Goal: Task Accomplishment & Management: Manage account settings

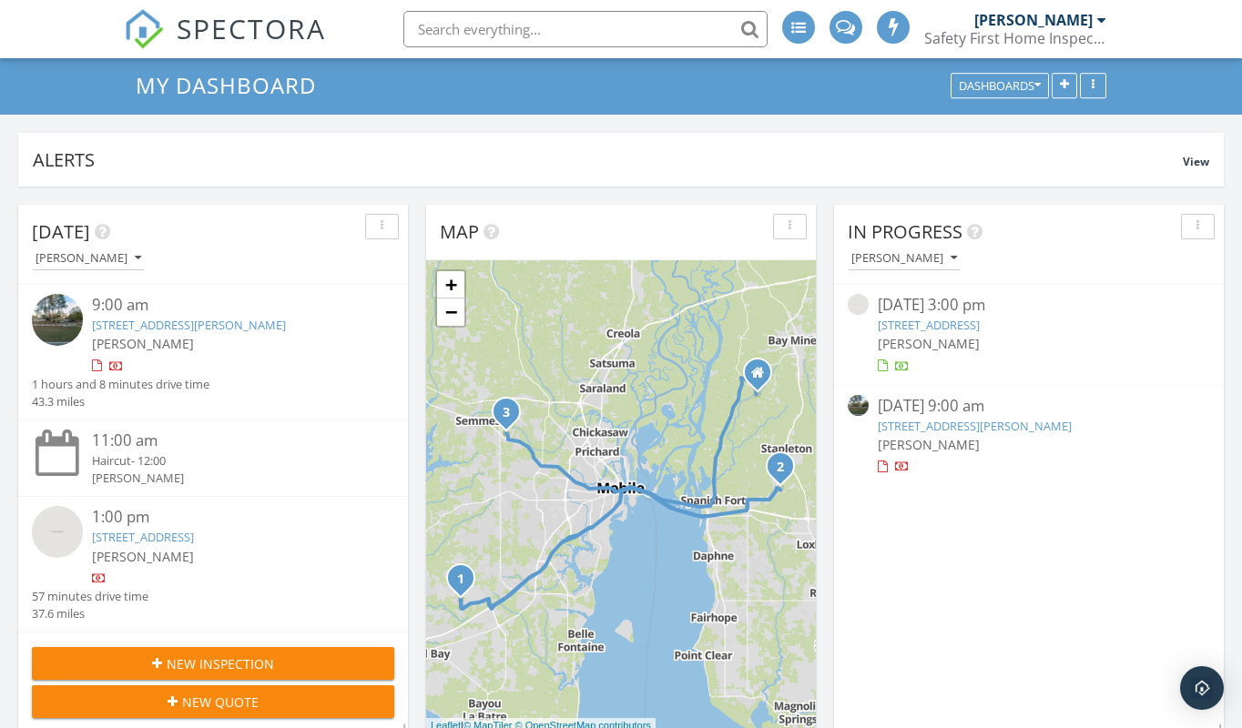
click at [153, 318] on link "6921 March Rd, Theodore, AL 36582" at bounding box center [189, 325] width 194 height 16
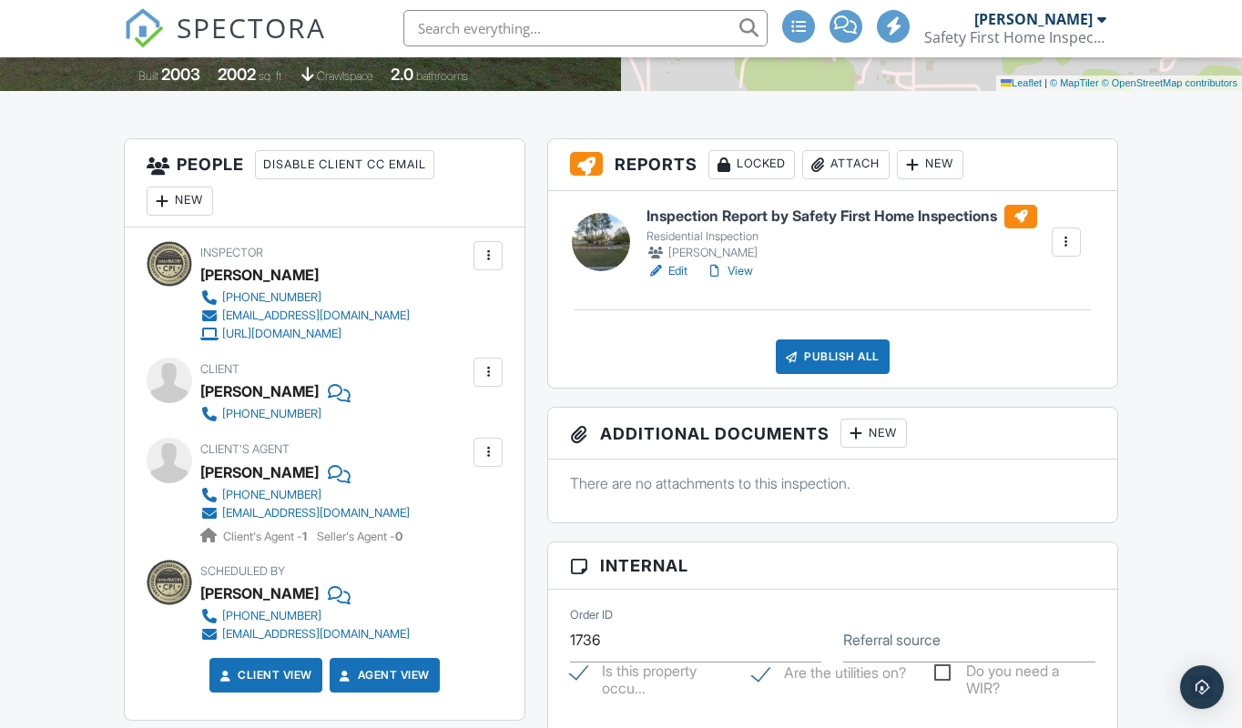
scroll to position [452, 0]
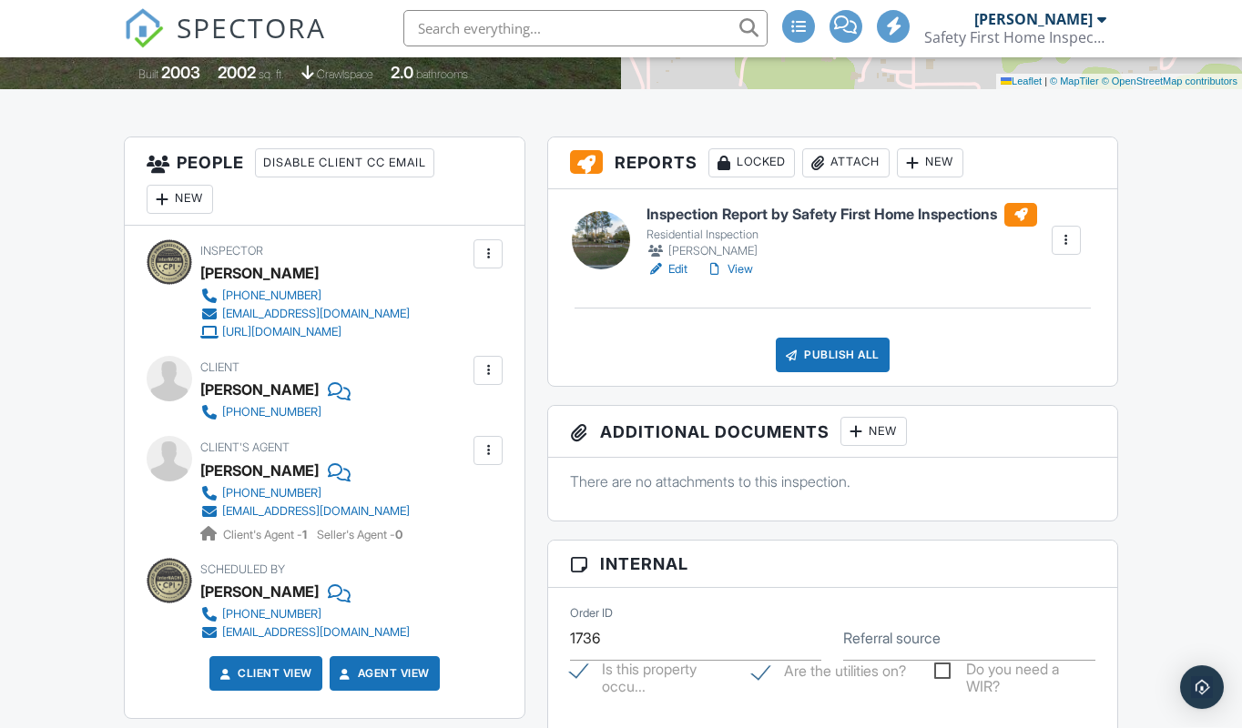
click at [483, 366] on div at bounding box center [488, 371] width 18 height 18
click at [451, 422] on li "Edit" at bounding box center [445, 427] width 93 height 46
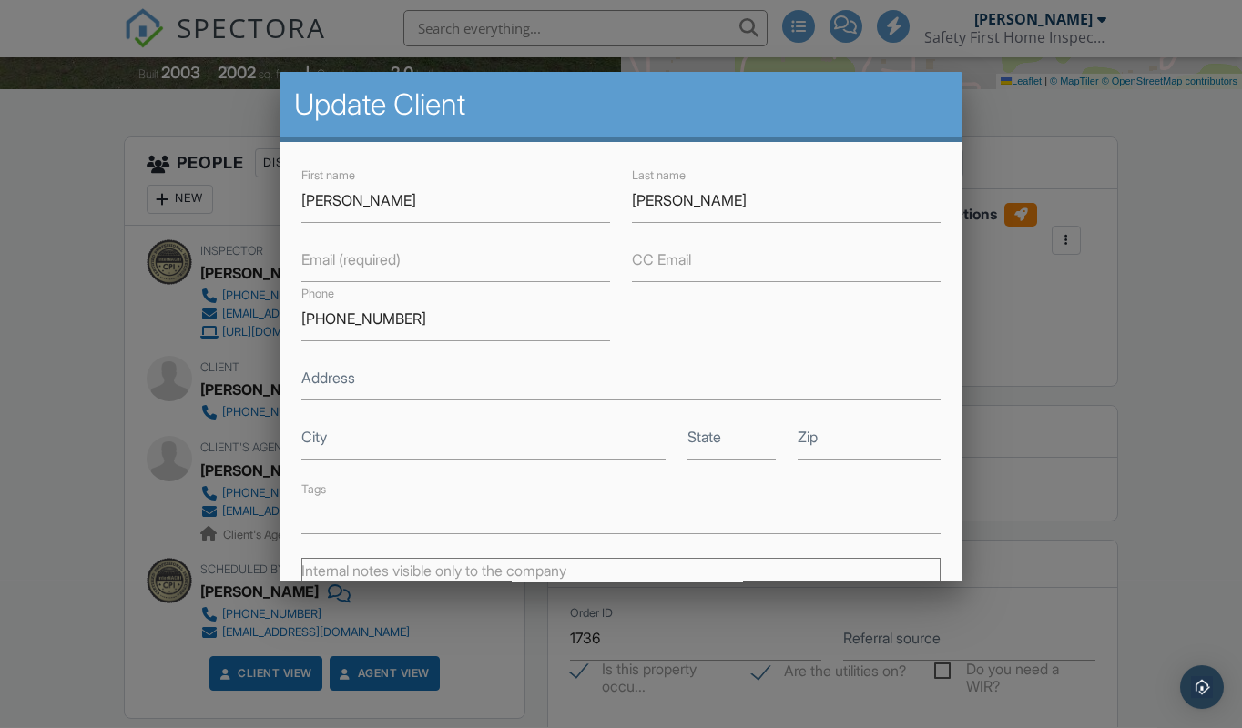
click at [314, 259] on label "Email (required)" at bounding box center [350, 260] width 99 height 20
click at [314, 259] on input "Email (required)" at bounding box center [455, 260] width 309 height 45
paste input "[EMAIL_ADDRESS][DOMAIN_NAME]"
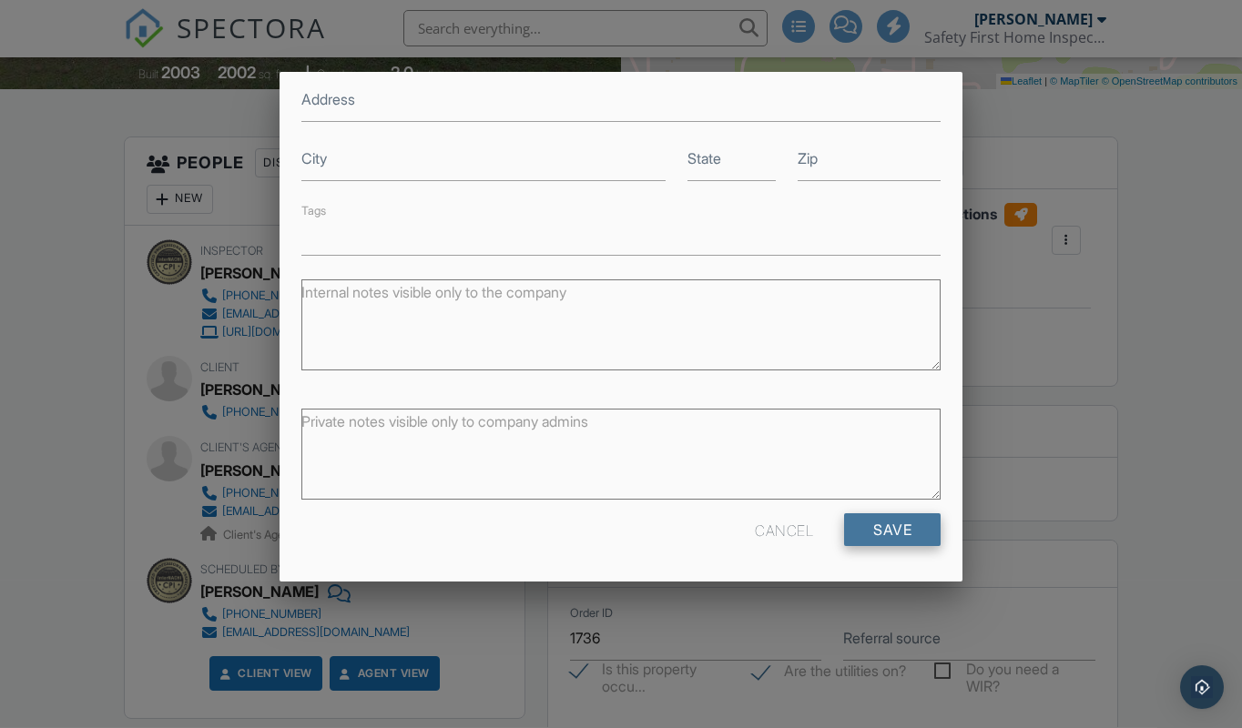
scroll to position [279, 0]
type input "[EMAIL_ADDRESS][DOMAIN_NAME]"
click at [877, 526] on input "Save" at bounding box center [892, 530] width 96 height 33
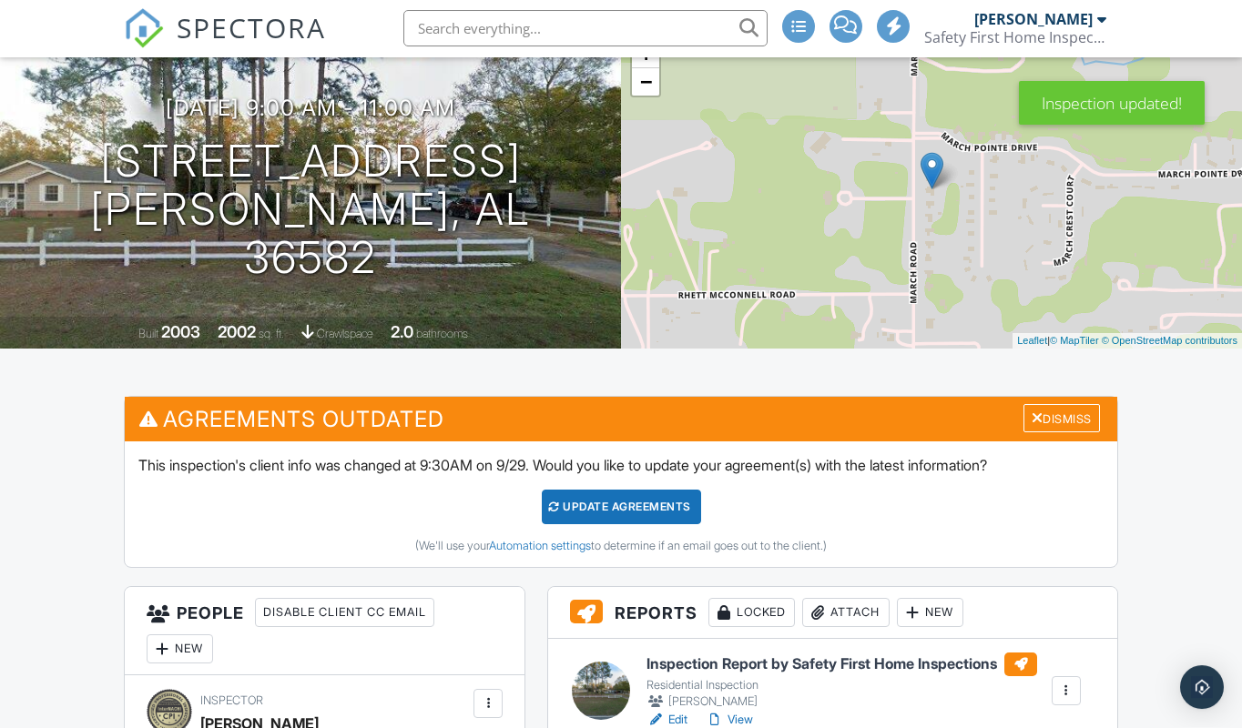
scroll to position [301, 0]
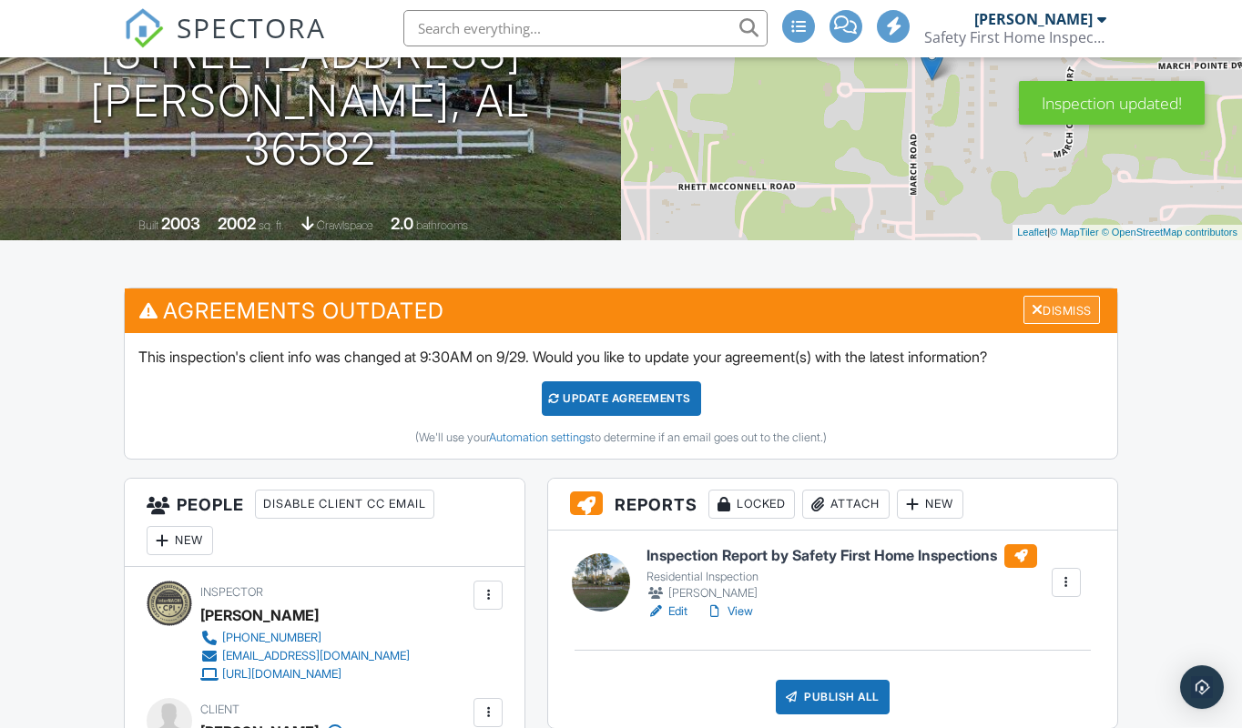
click at [1032, 304] on div at bounding box center [1037, 310] width 12 height 15
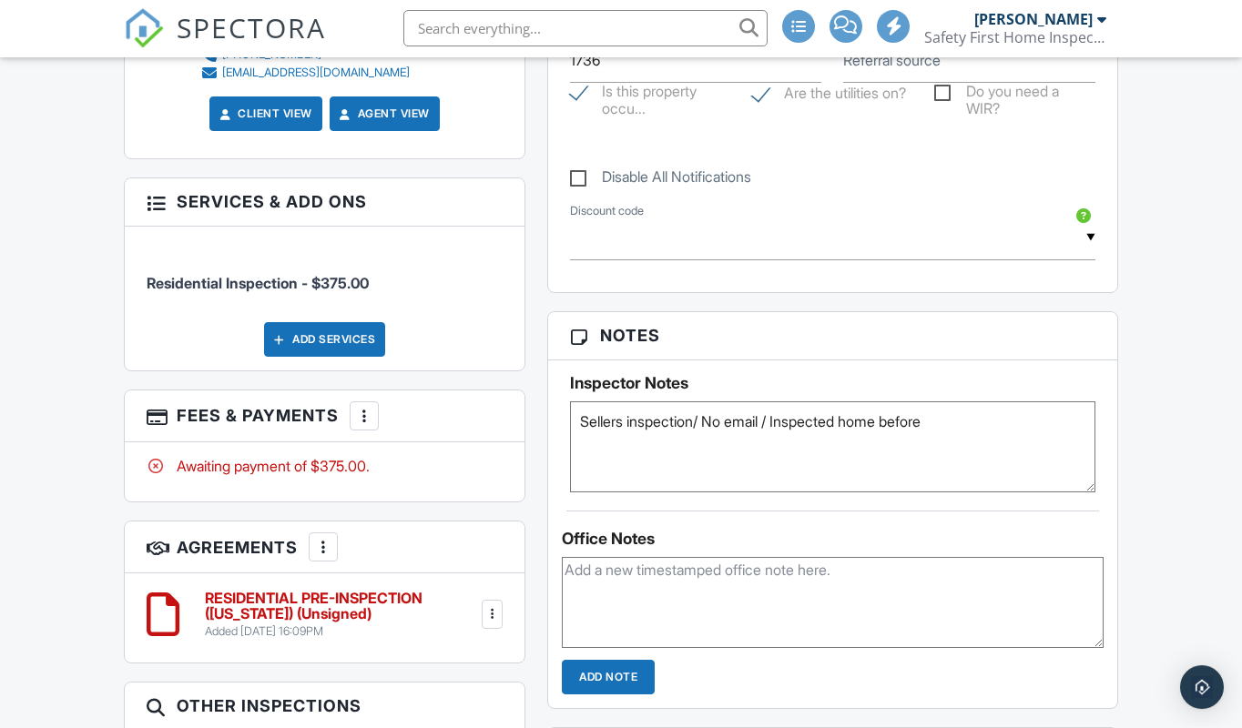
scroll to position [1034, 0]
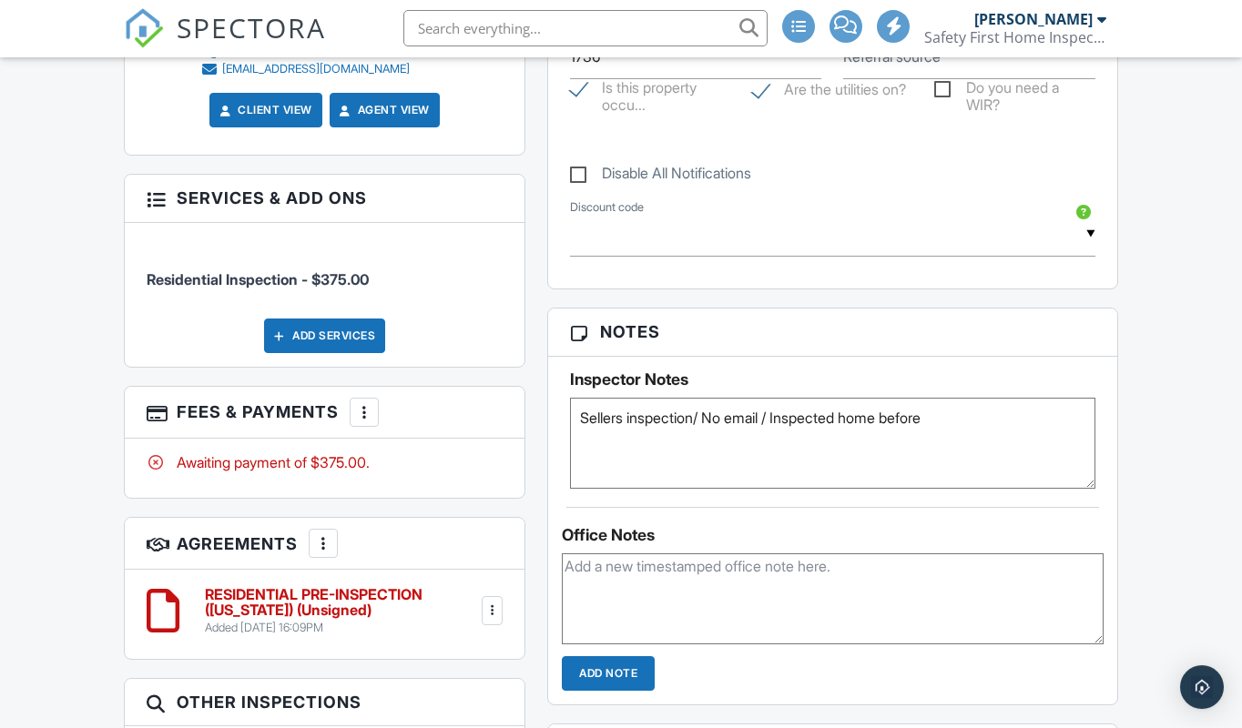
click at [957, 413] on textarea "Sellers inspection/ No email / Inspected home before" at bounding box center [832, 444] width 525 height 91
type textarea "Sellers inspection/ No email / Inspected home before I emailed realtor agreement"
click at [681, 577] on textarea at bounding box center [833, 599] width 542 height 91
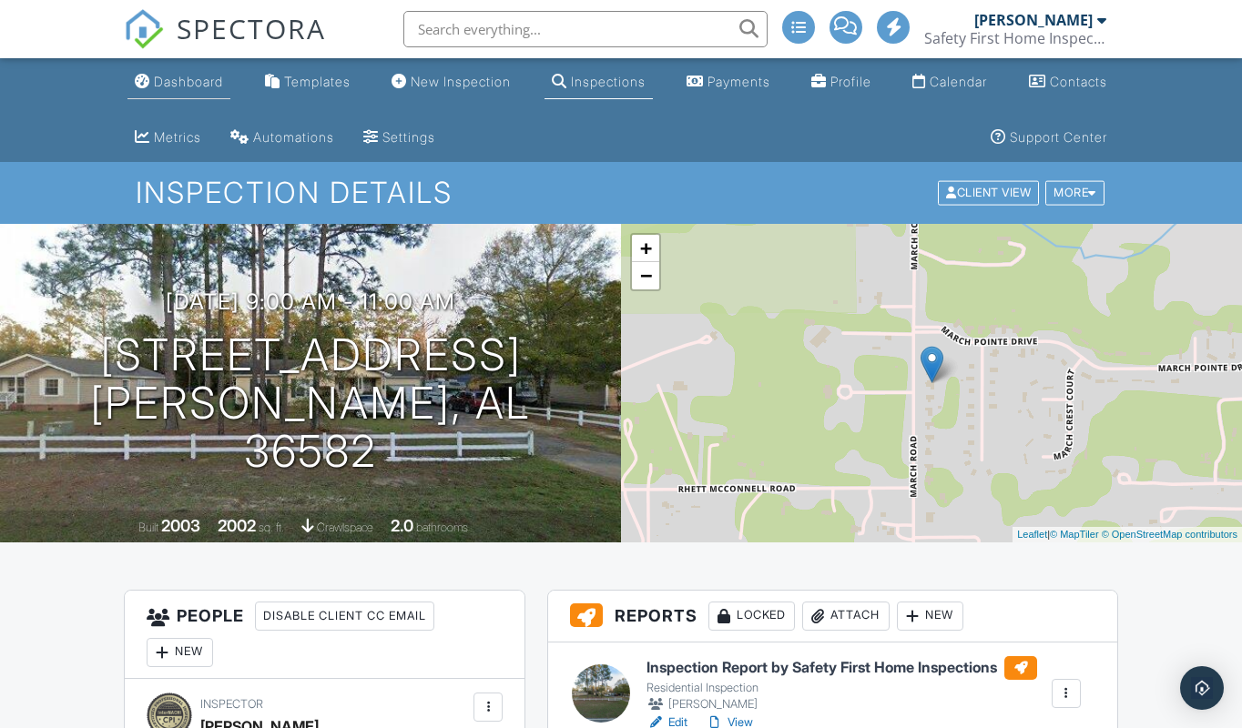
scroll to position [0, 0]
click at [197, 78] on div "Dashboard" at bounding box center [188, 81] width 69 height 15
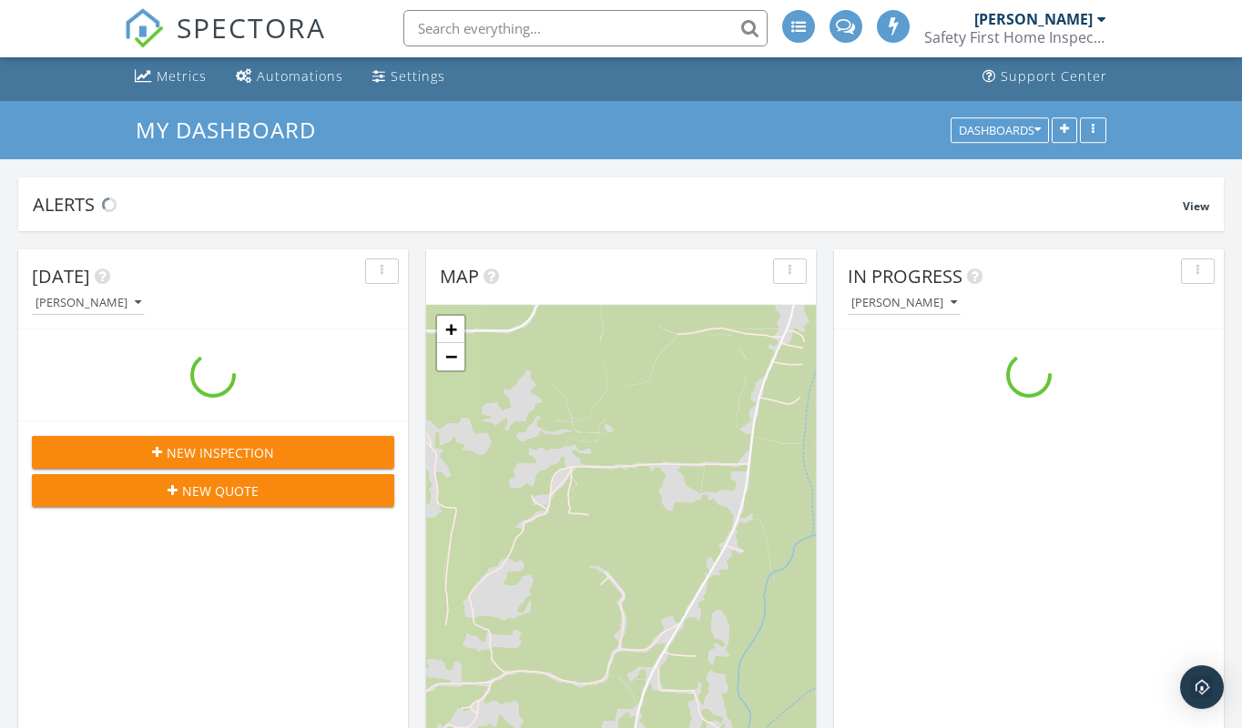
scroll to position [2249, 1243]
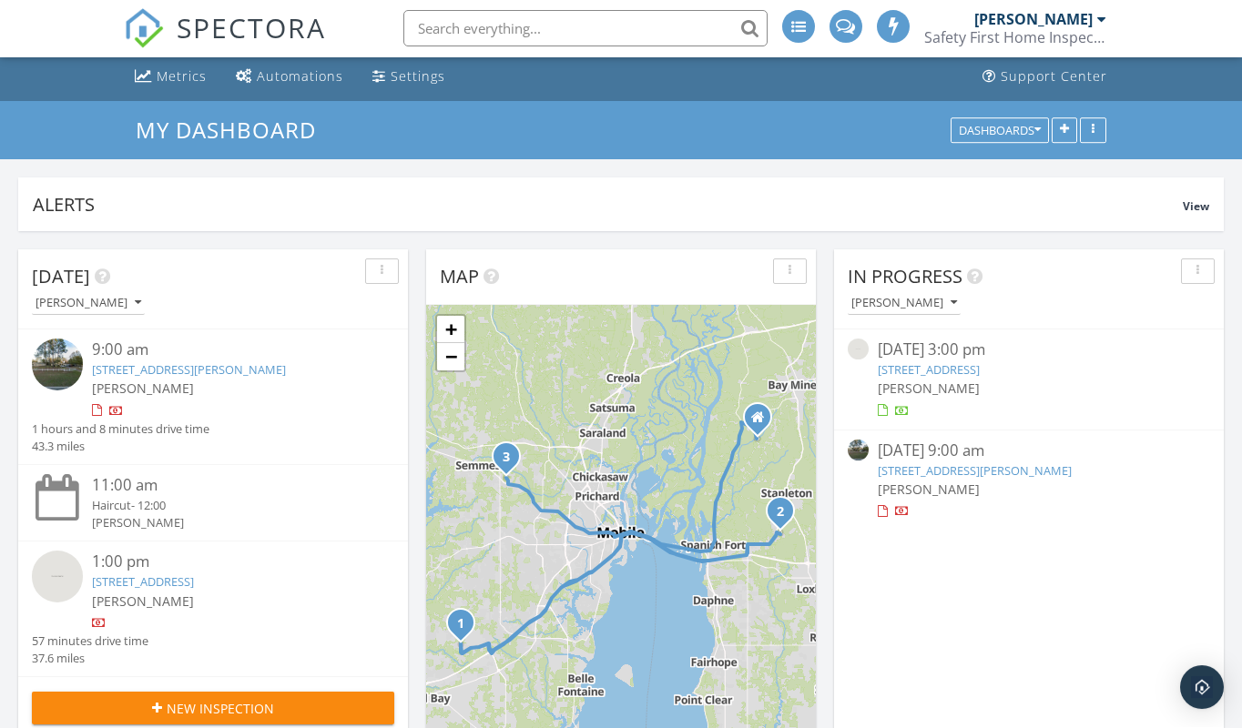
click at [167, 366] on link "[STREET_ADDRESS][PERSON_NAME]" at bounding box center [189, 370] width 194 height 16
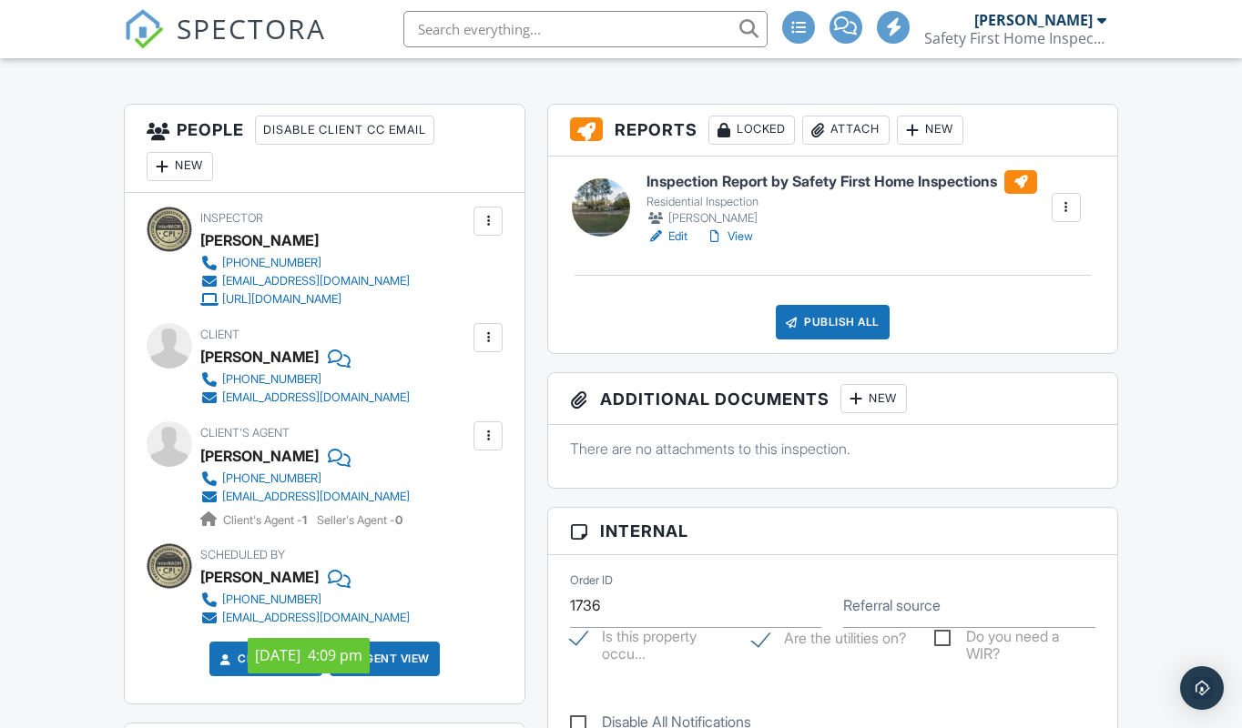
scroll to position [486, 0]
click at [483, 336] on div at bounding box center [488, 338] width 18 height 18
click at [457, 327] on div "Client [PERSON_NAME] [PHONE_NUMBER] [EMAIL_ADDRESS][DOMAIN_NAME]" at bounding box center [348, 365] width 297 height 84
click at [346, 353] on div at bounding box center [337, 356] width 18 height 27
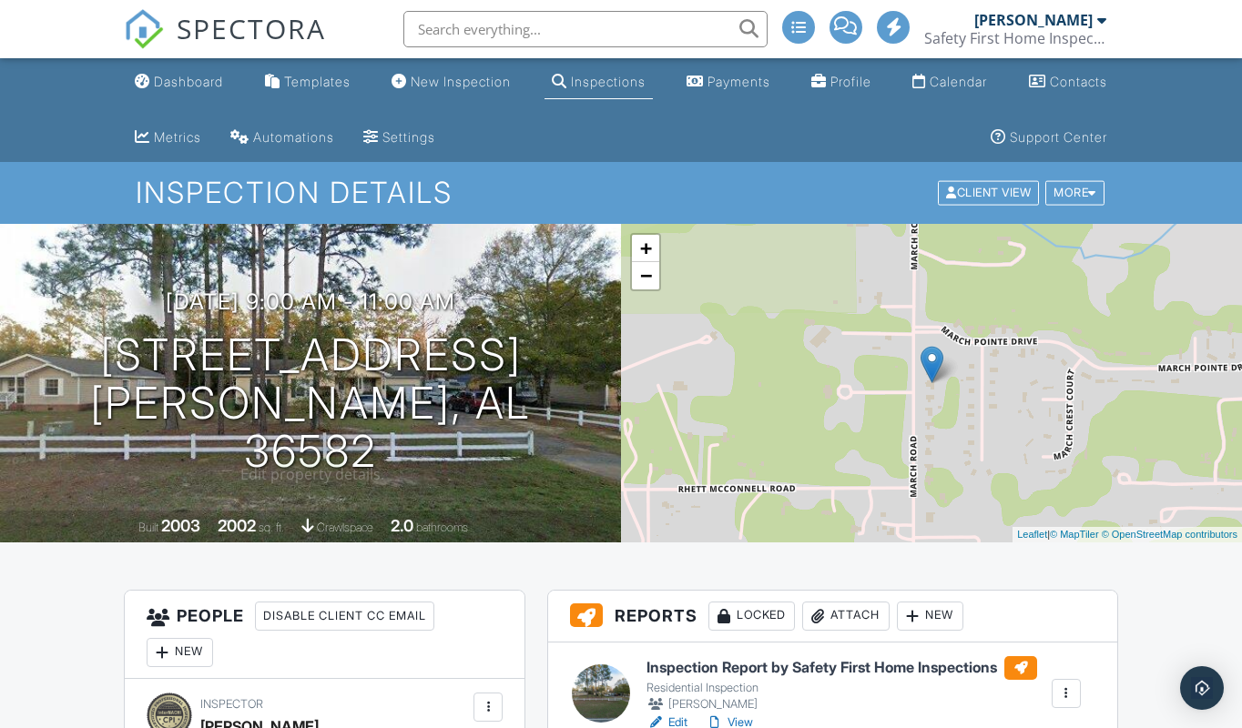
scroll to position [0, 0]
click at [450, 28] on input "text" at bounding box center [585, 29] width 364 height 36
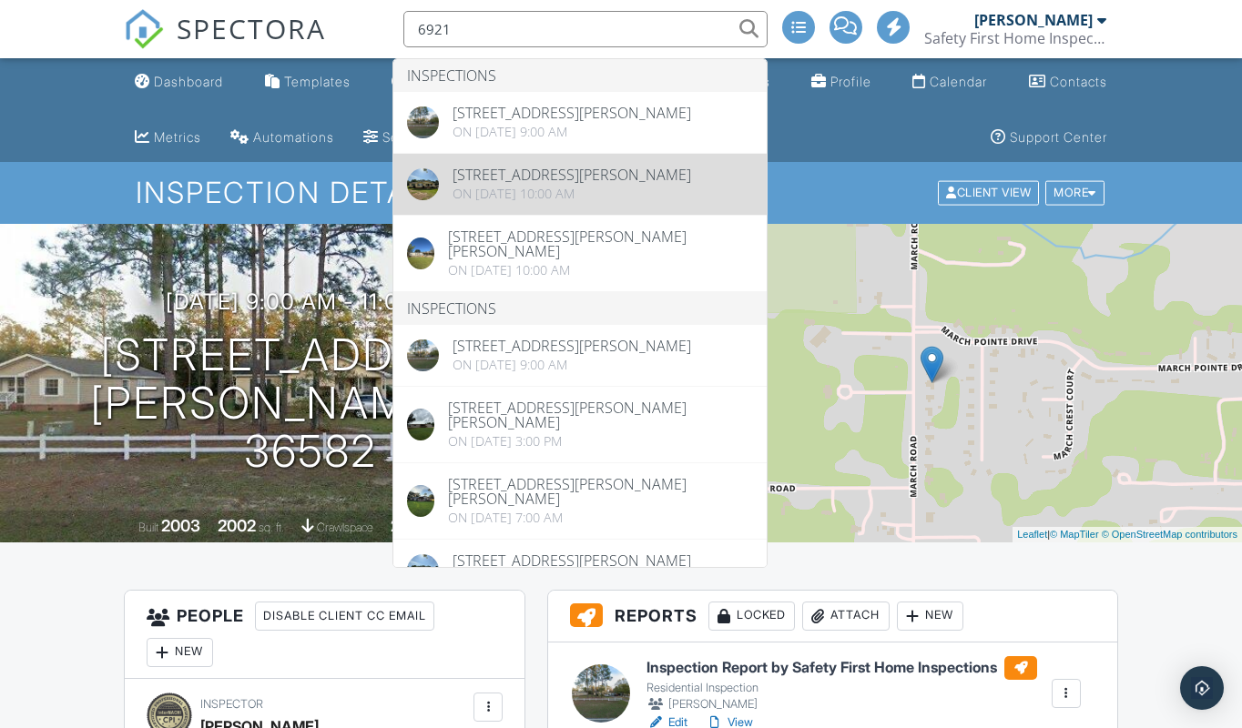
type input "6921"
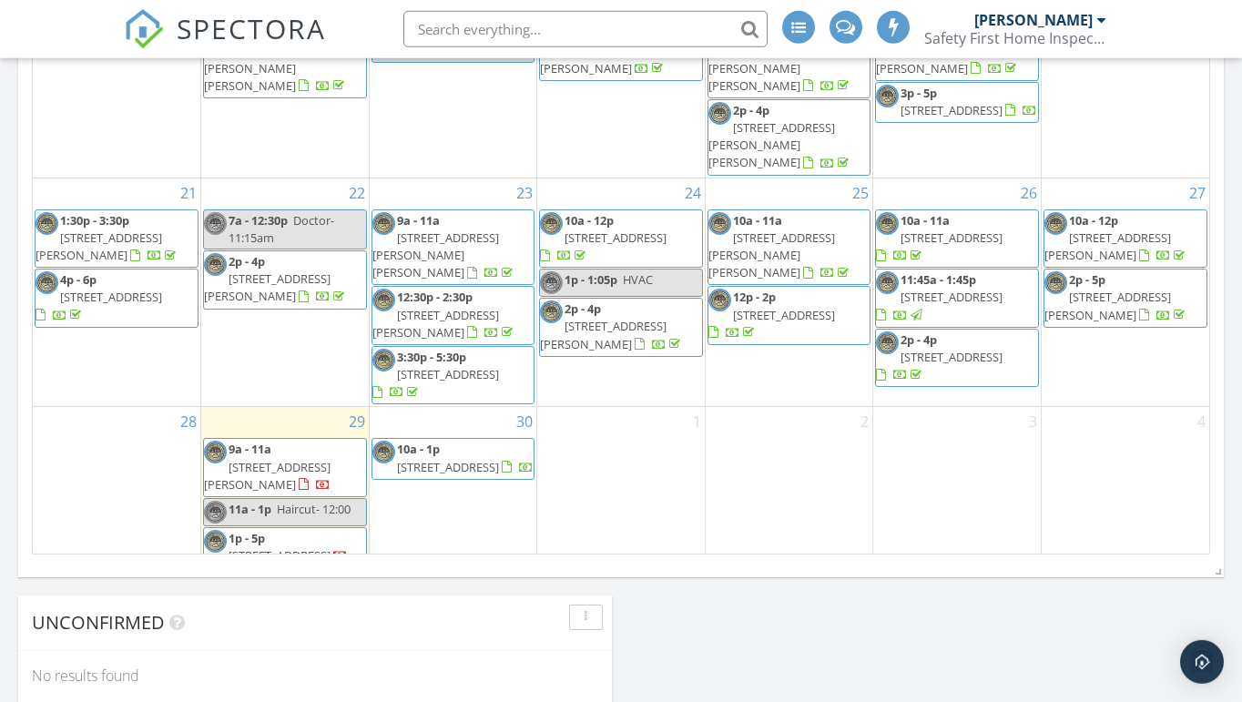
scroll to position [1188, 0]
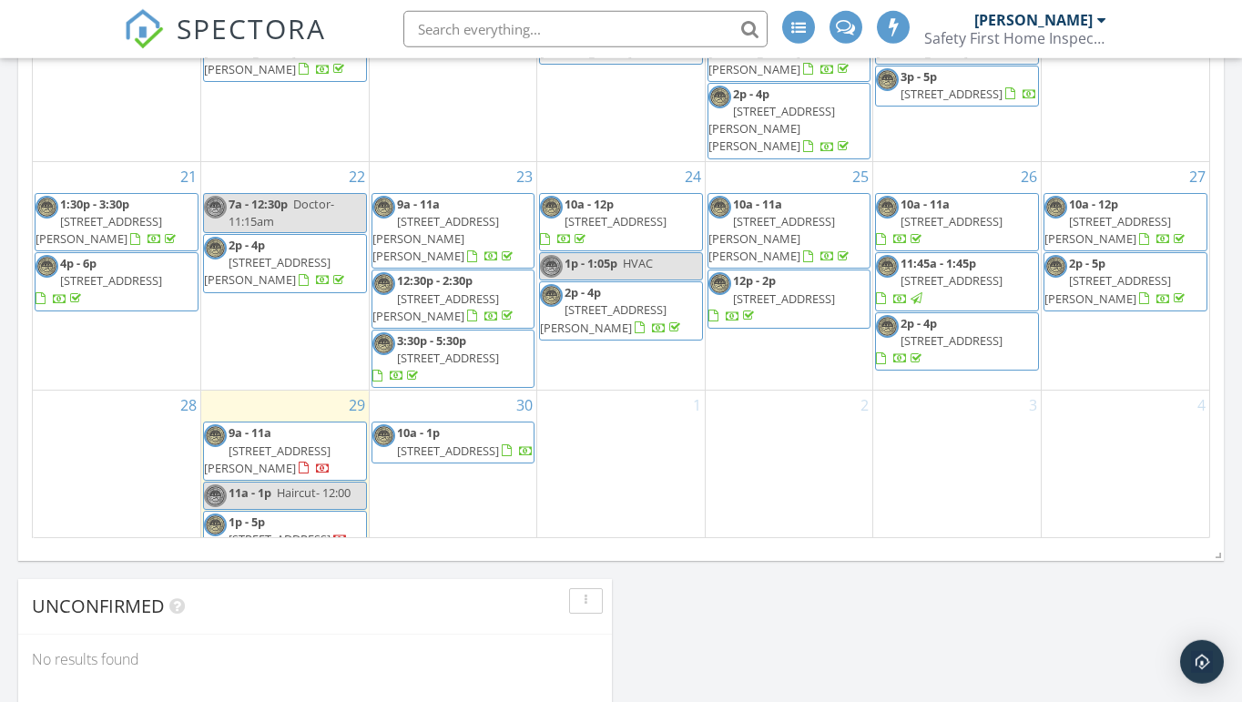
click at [308, 442] on span "6921 March Rd, Theodore 36582" at bounding box center [267, 459] width 127 height 34
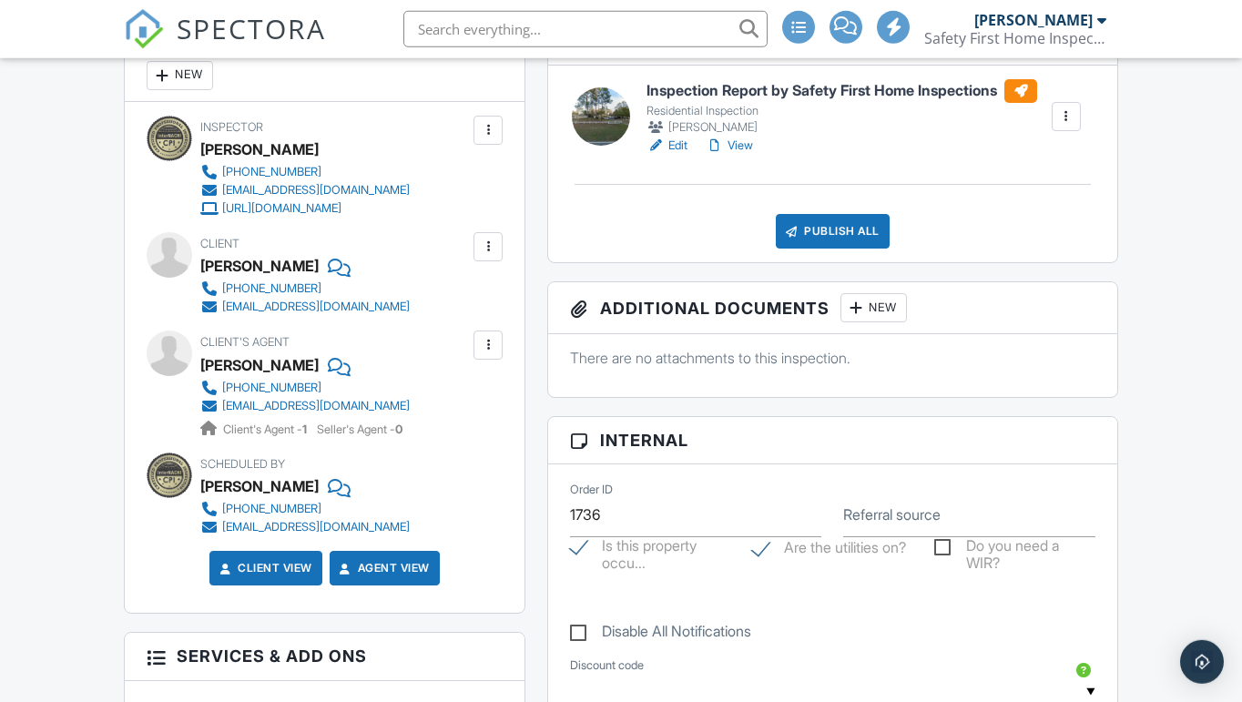
scroll to position [531, 0]
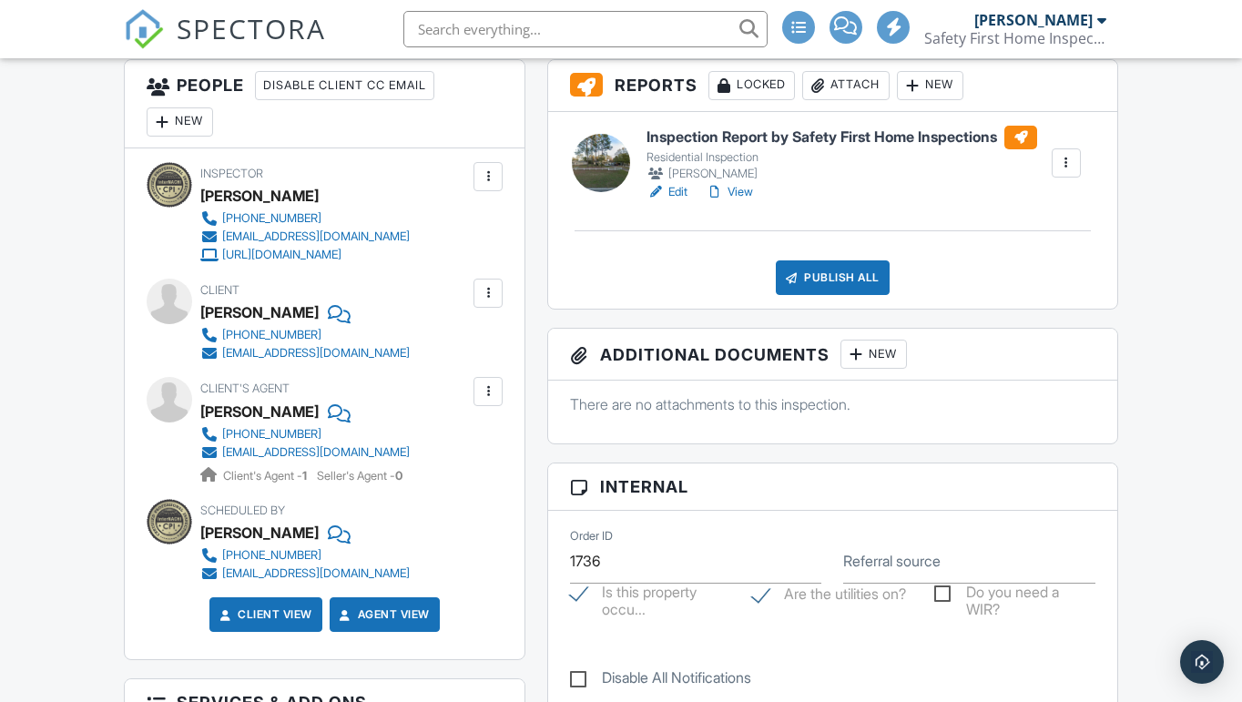
click at [483, 285] on div at bounding box center [488, 293] width 18 height 18
click at [443, 349] on li "Edit" at bounding box center [445, 349] width 93 height 46
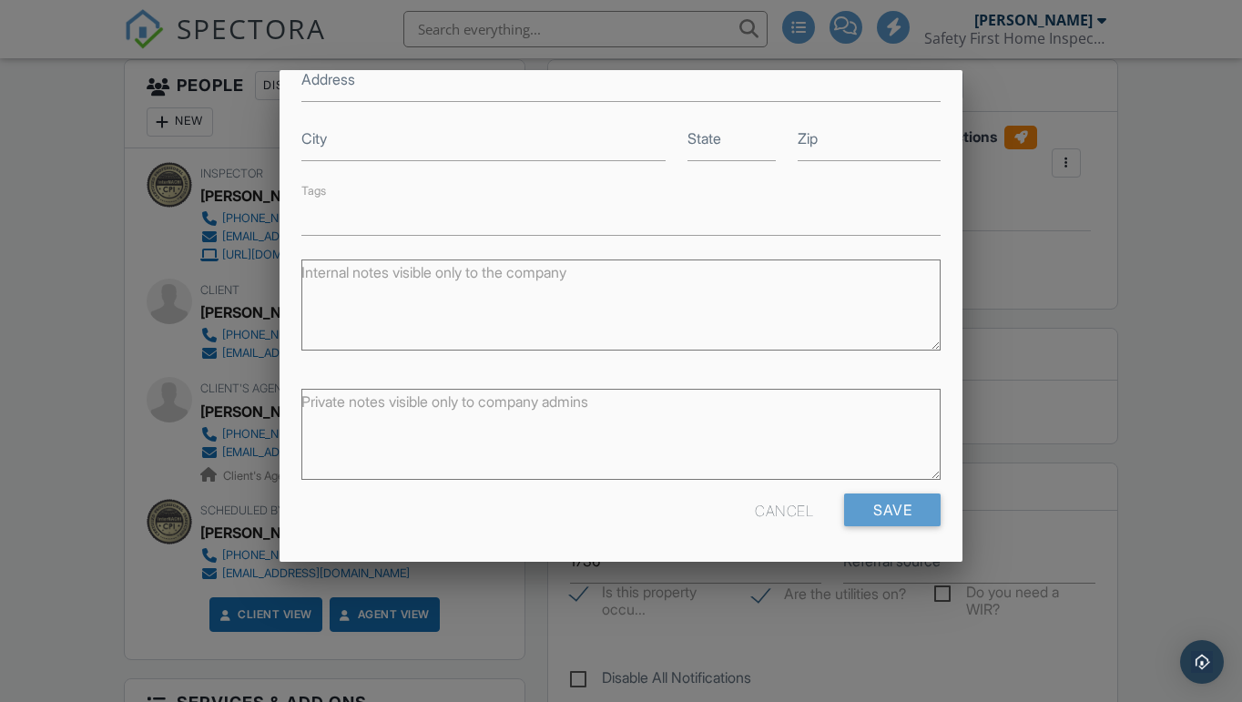
scroll to position [355, 0]
click at [877, 503] on input "Save" at bounding box center [892, 510] width 96 height 33
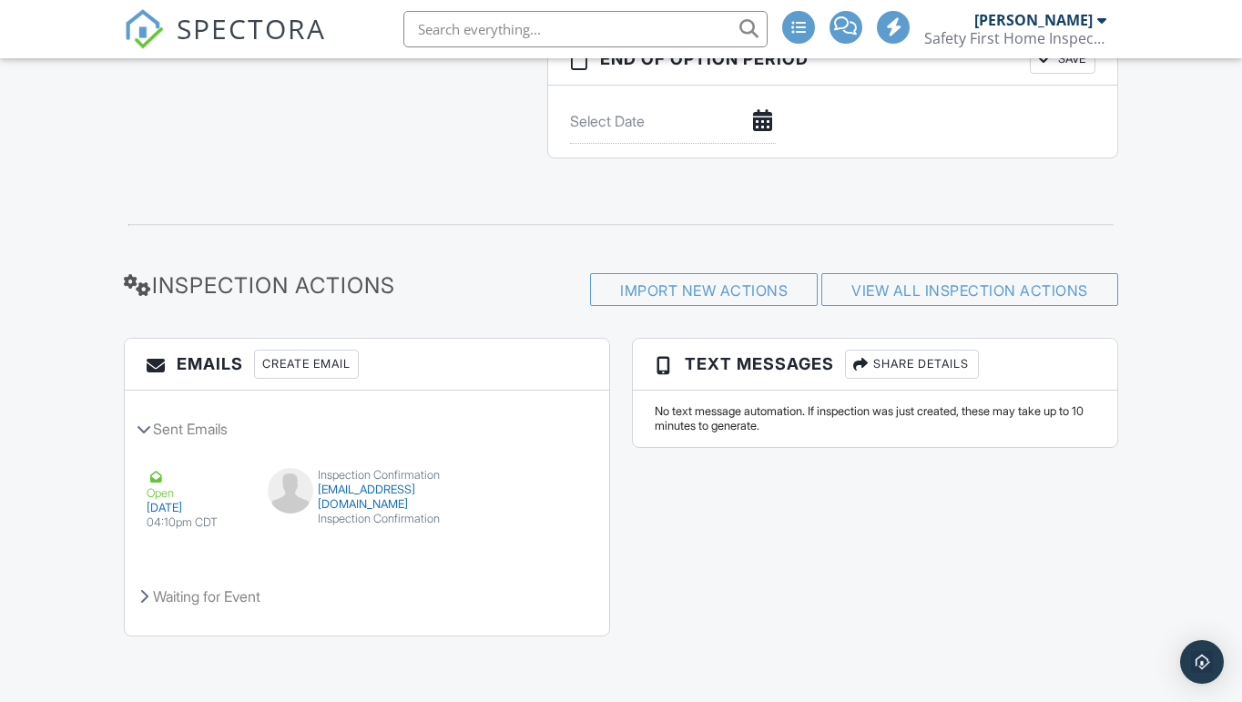
scroll to position [1986, 0]
click at [214, 594] on div "Waiting for Event" at bounding box center [367, 597] width 484 height 49
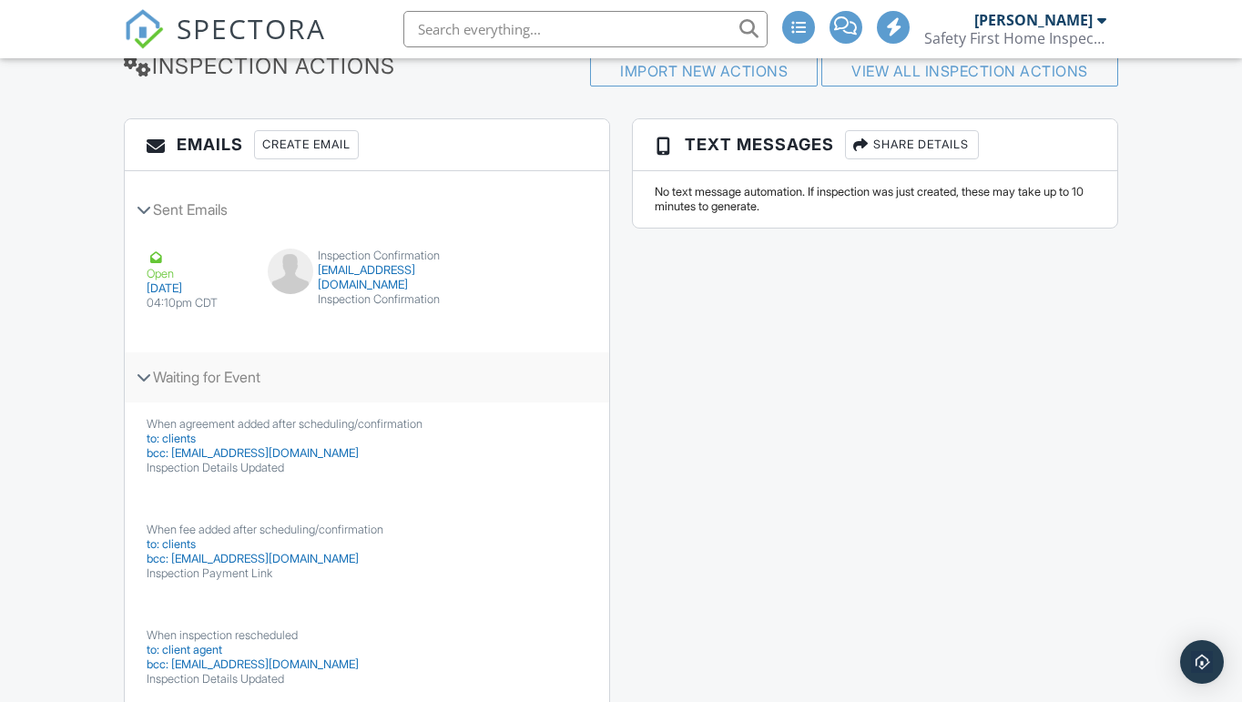
scroll to position [2187, 0]
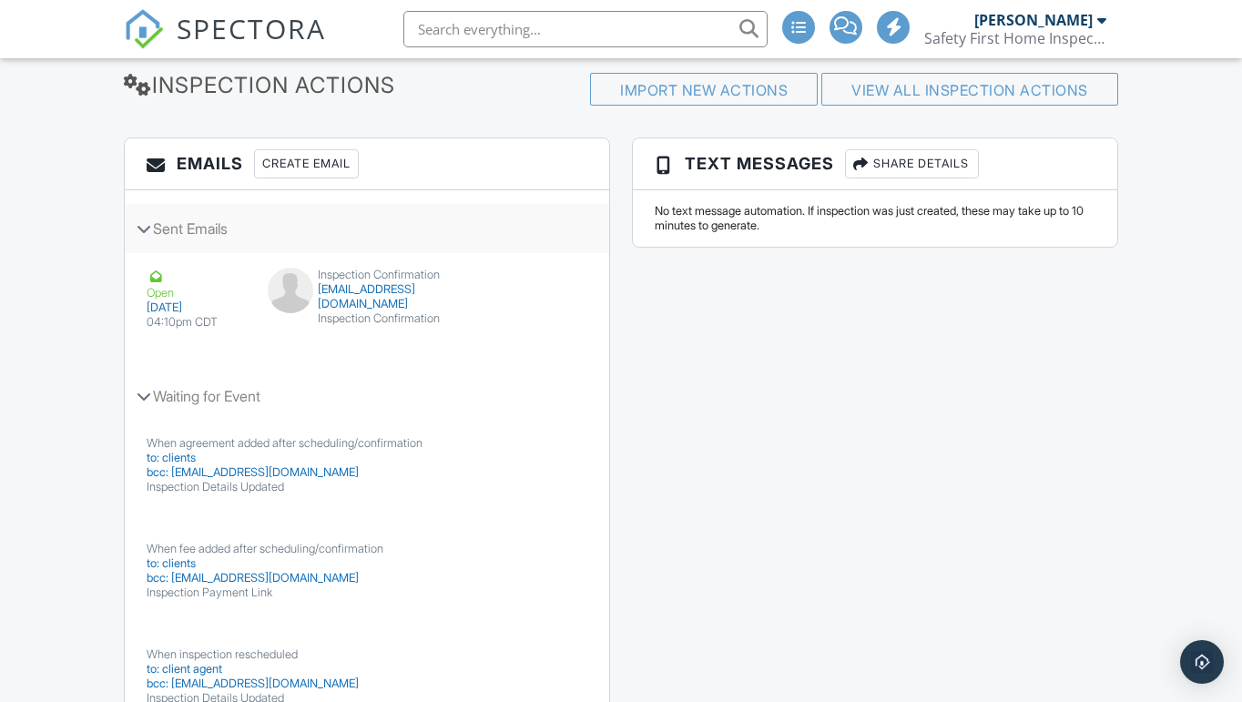
click at [161, 224] on div "Sent Emails" at bounding box center [367, 228] width 484 height 49
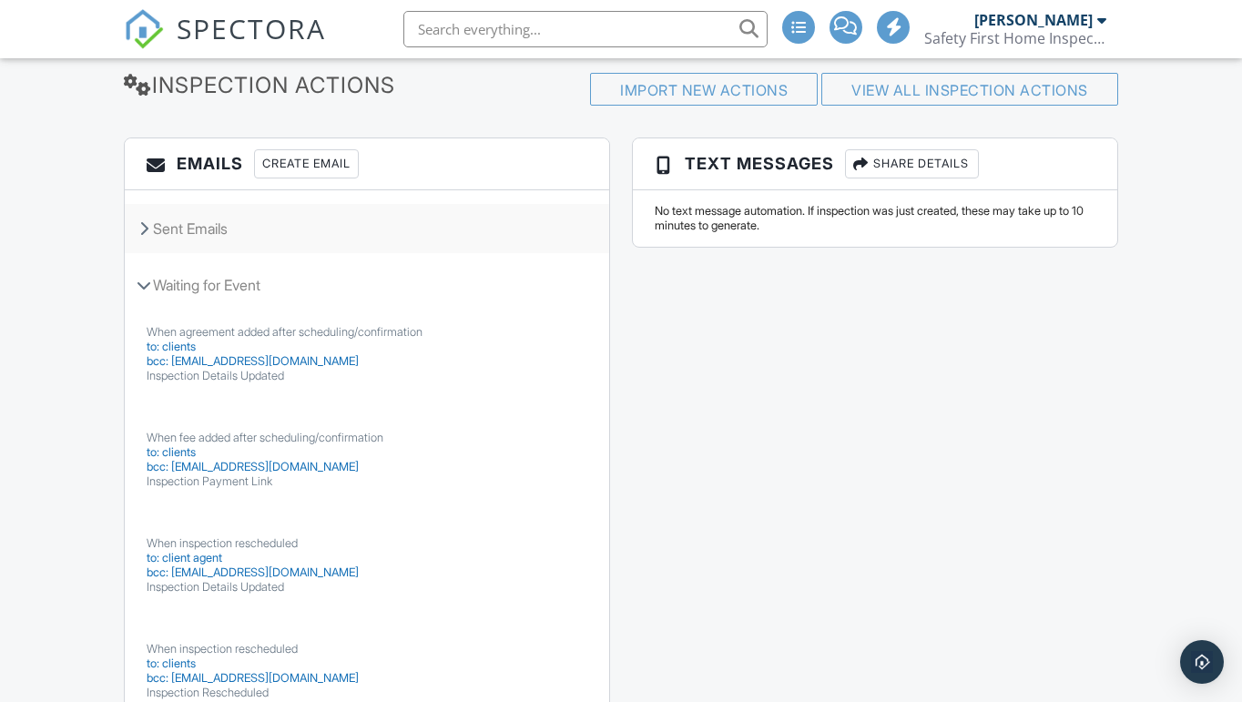
click at [177, 225] on div "Sent Emails" at bounding box center [367, 228] width 484 height 49
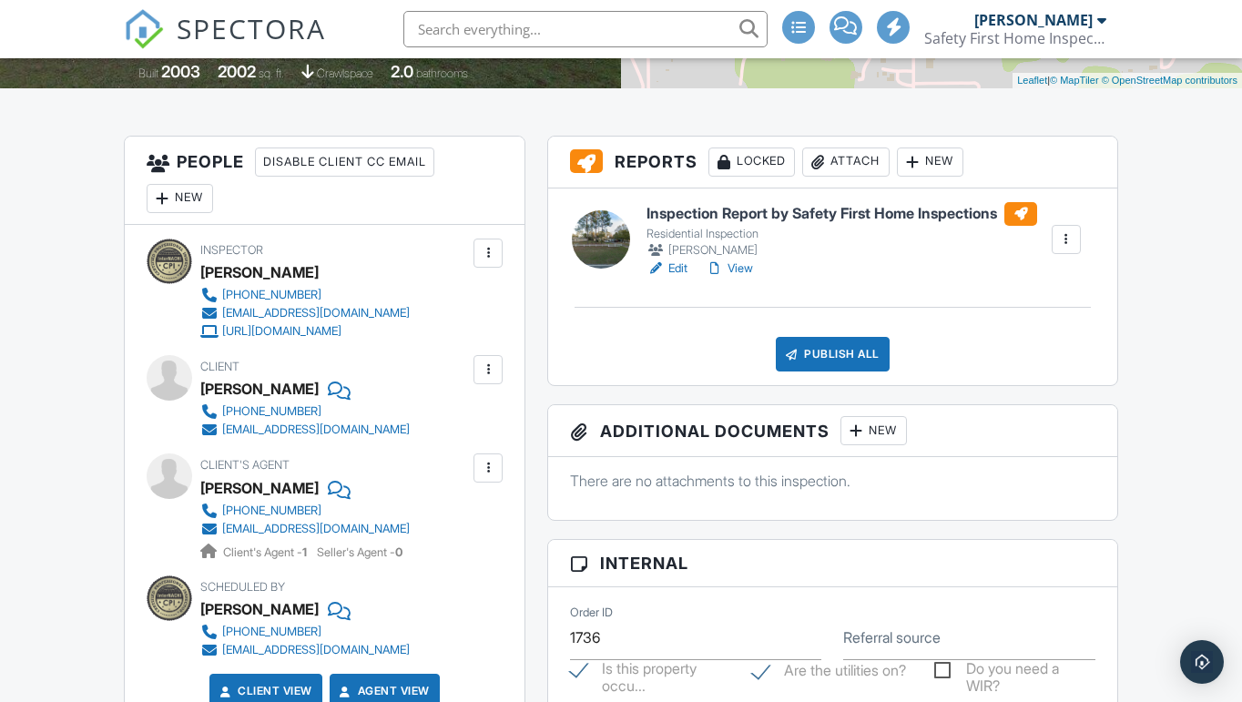
scroll to position [453, 0]
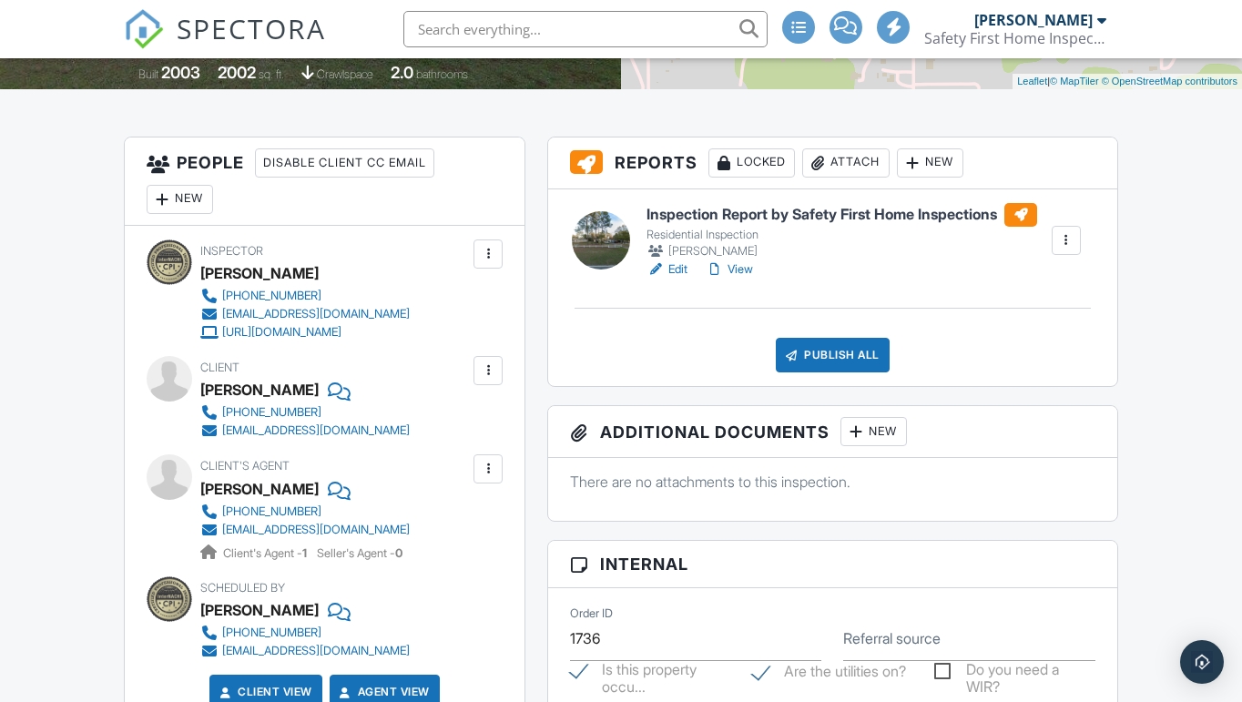
click at [495, 364] on div at bounding box center [488, 370] width 18 height 18
click at [445, 424] on li "Edit" at bounding box center [445, 426] width 93 height 46
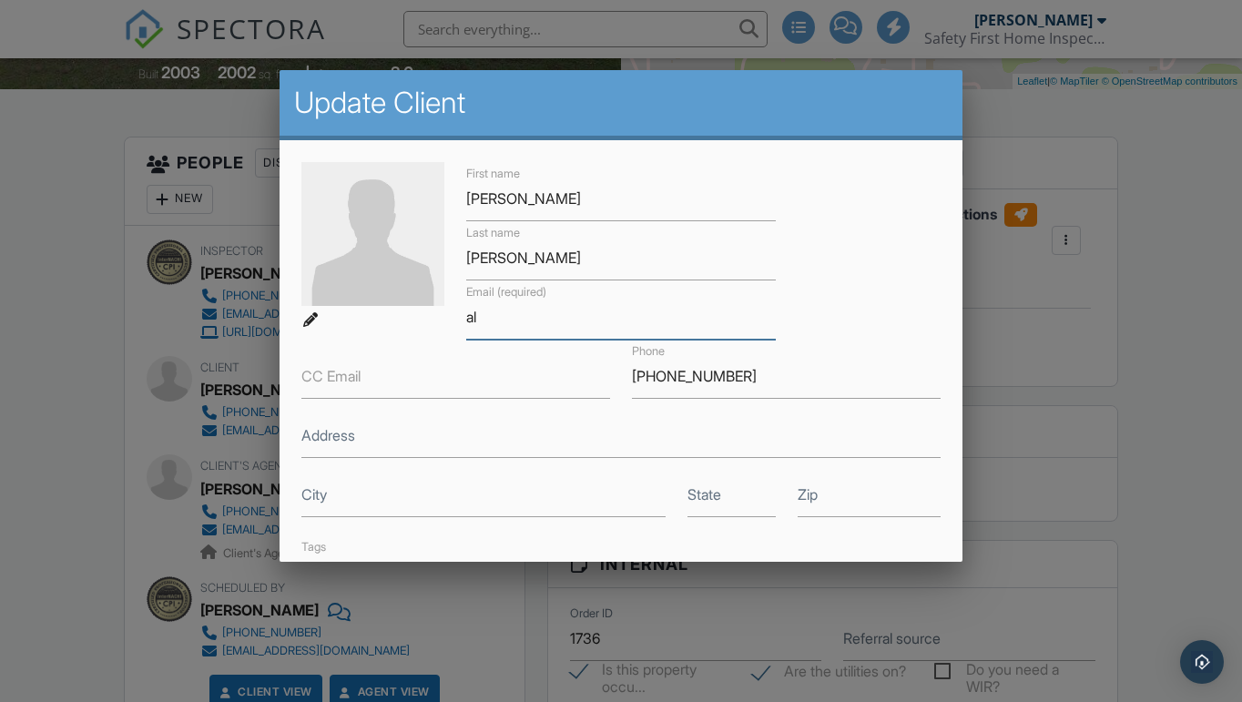
type input "a"
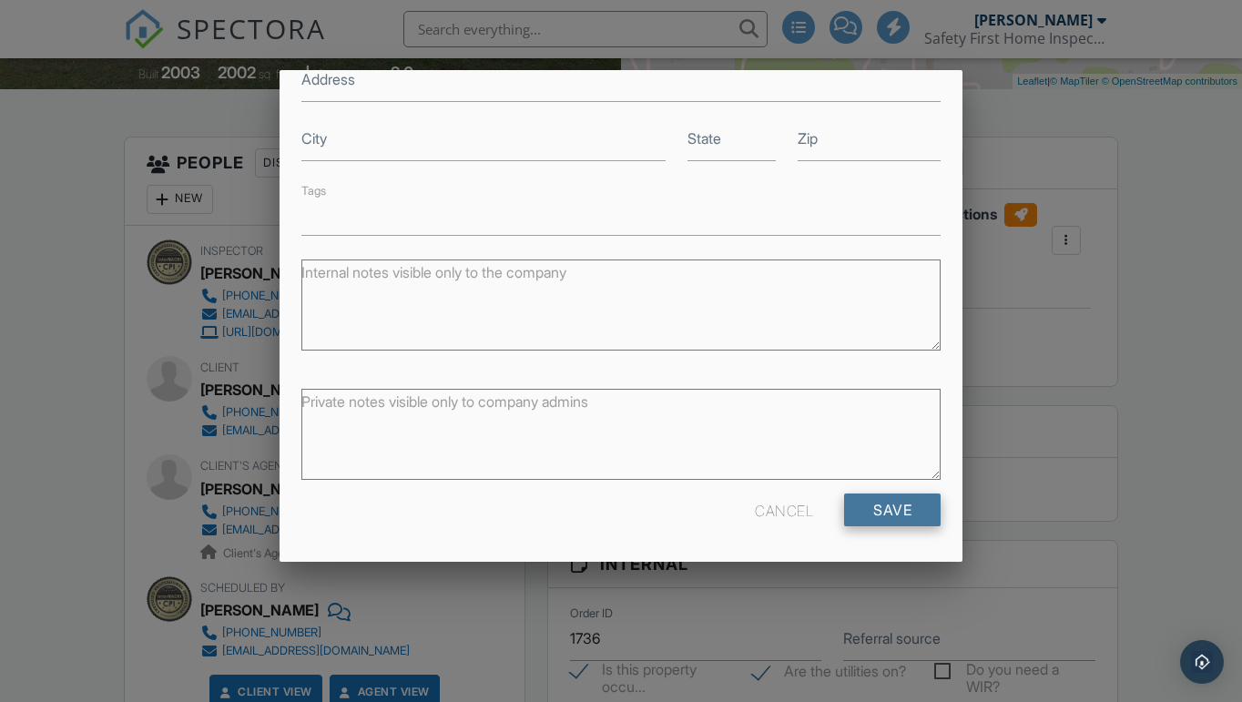
scroll to position [355, 0]
click at [882, 512] on input "Save" at bounding box center [892, 510] width 96 height 33
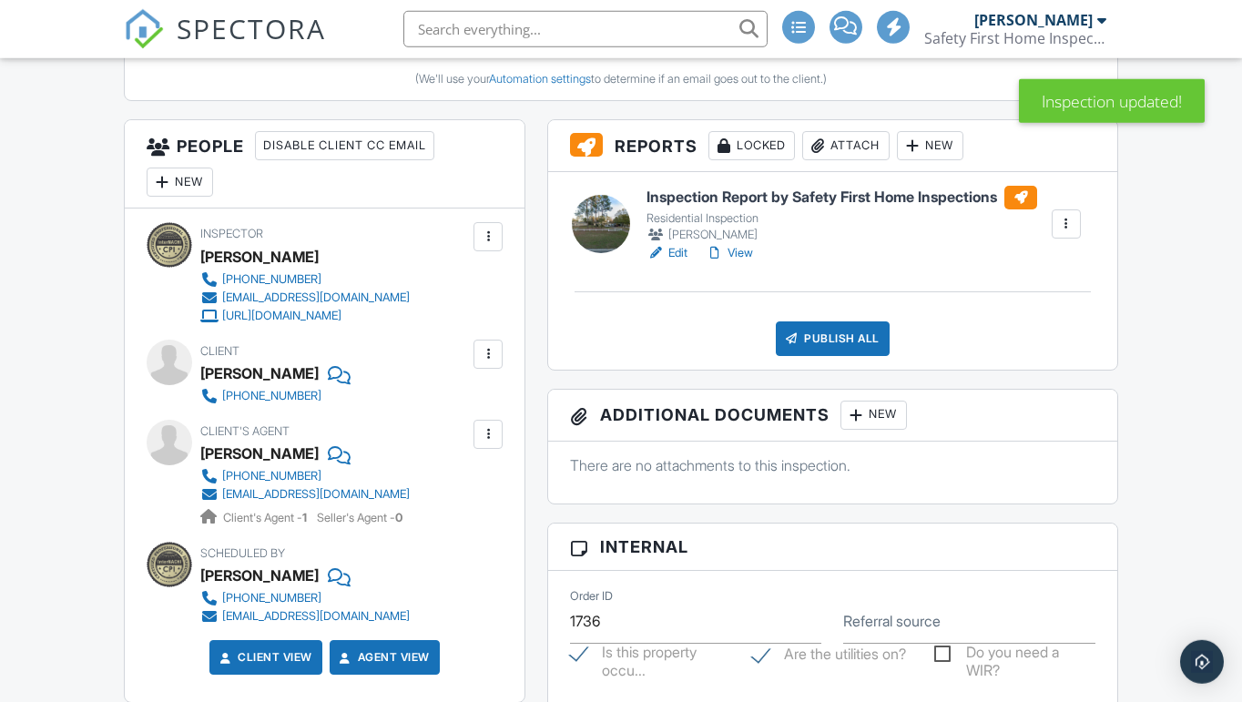
scroll to position [665, 0]
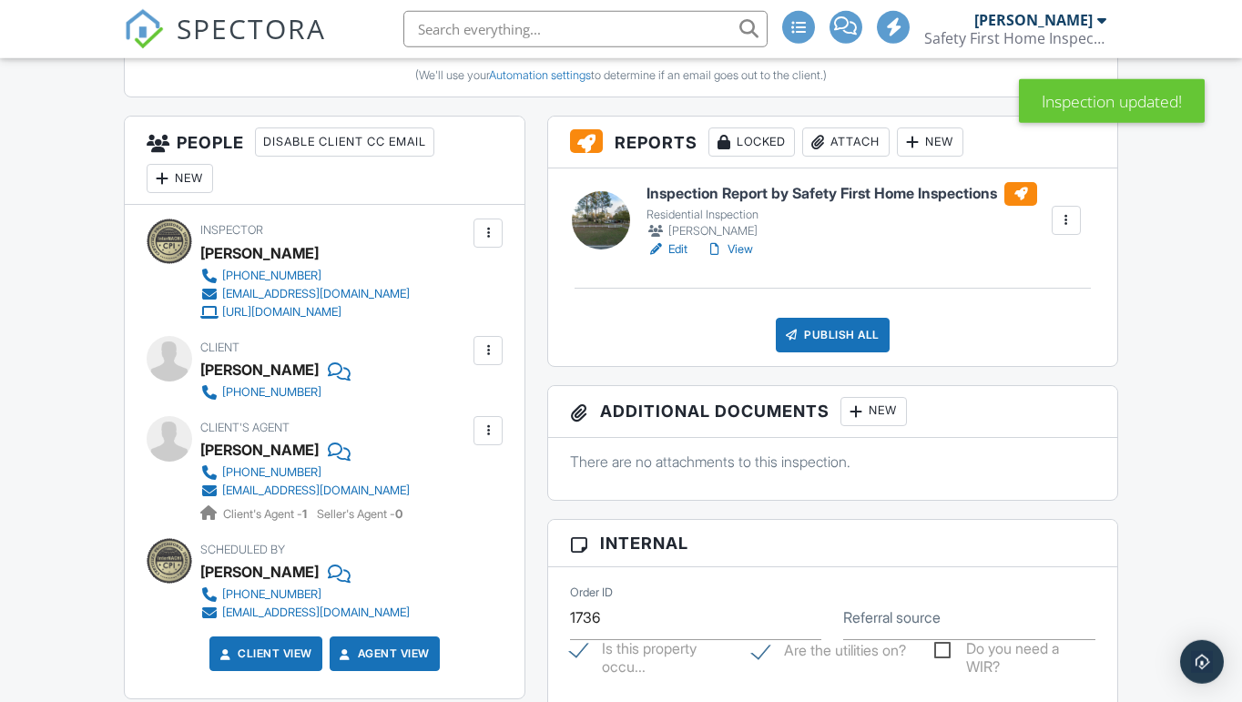
click at [483, 342] on div at bounding box center [488, 350] width 18 height 18
click at [452, 406] on li "Edit" at bounding box center [445, 406] width 93 height 46
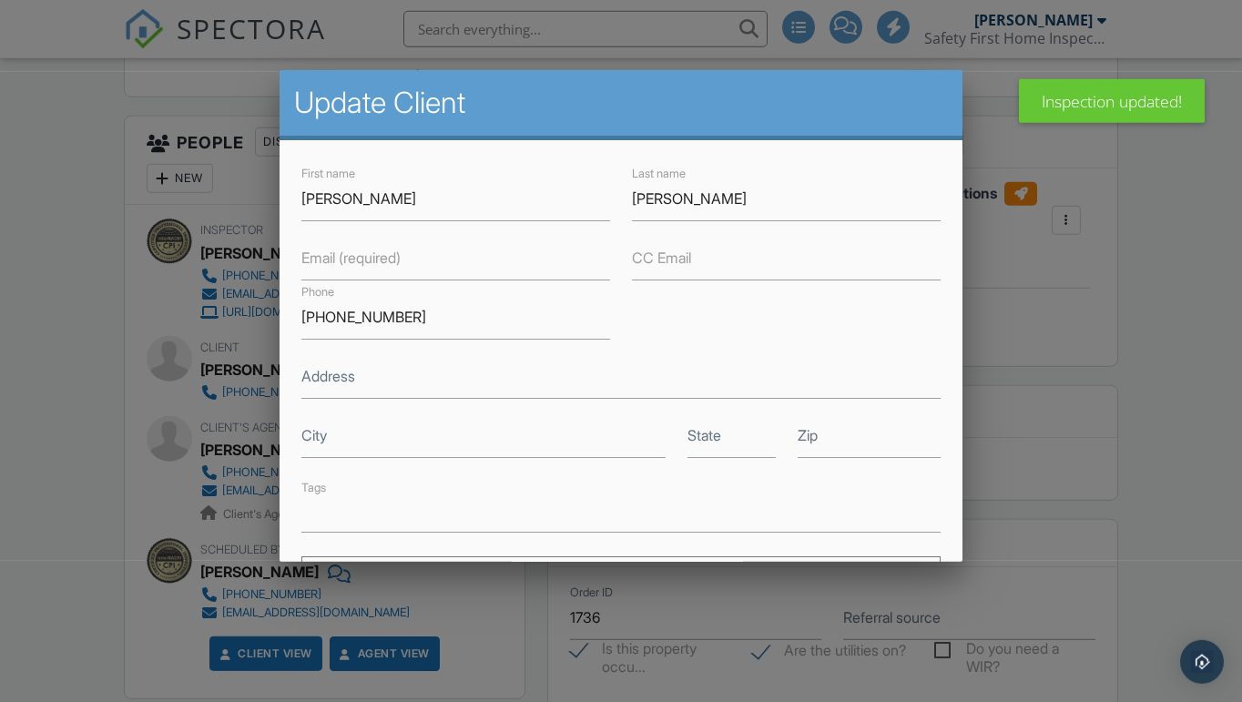
click at [355, 262] on label "Email (required)" at bounding box center [350, 258] width 99 height 20
click at [355, 262] on input "Email (required)" at bounding box center [455, 258] width 309 height 45
paste input "[EMAIL_ADDRESS][DOMAIN_NAME]"
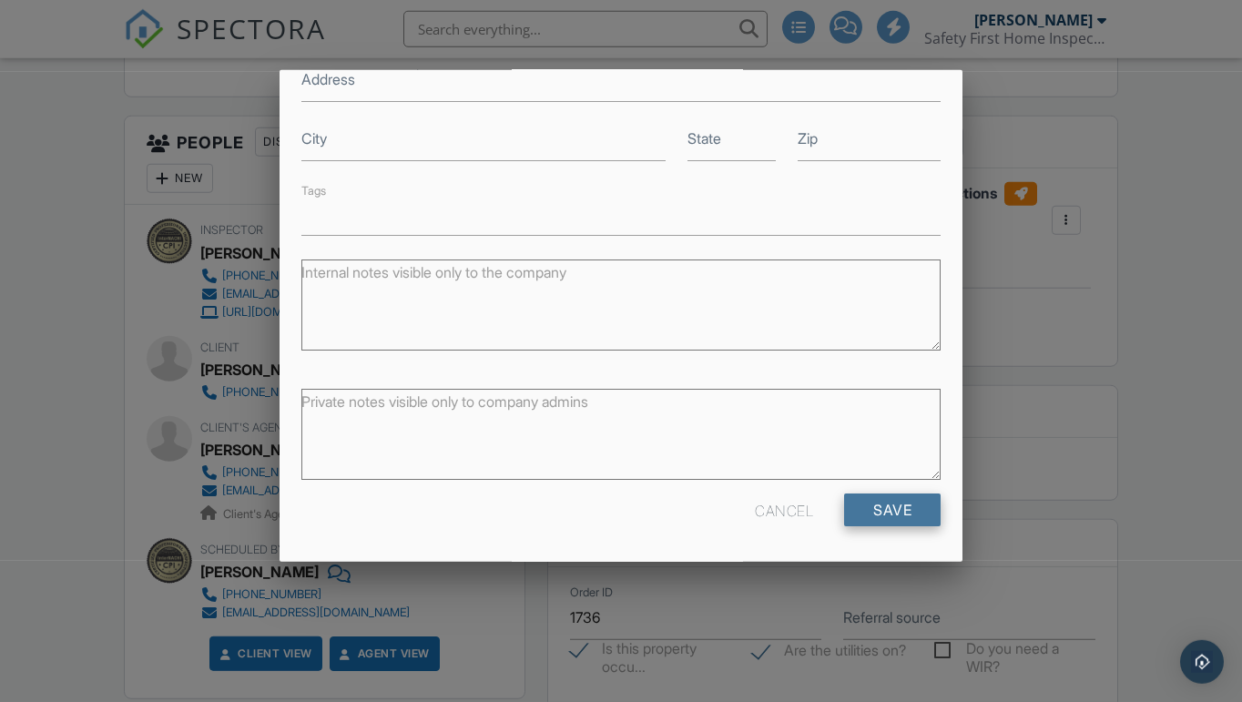
scroll to position [296, 0]
type input "[EMAIL_ADDRESS][DOMAIN_NAME]"
click at [895, 507] on input "Save" at bounding box center [892, 510] width 96 height 33
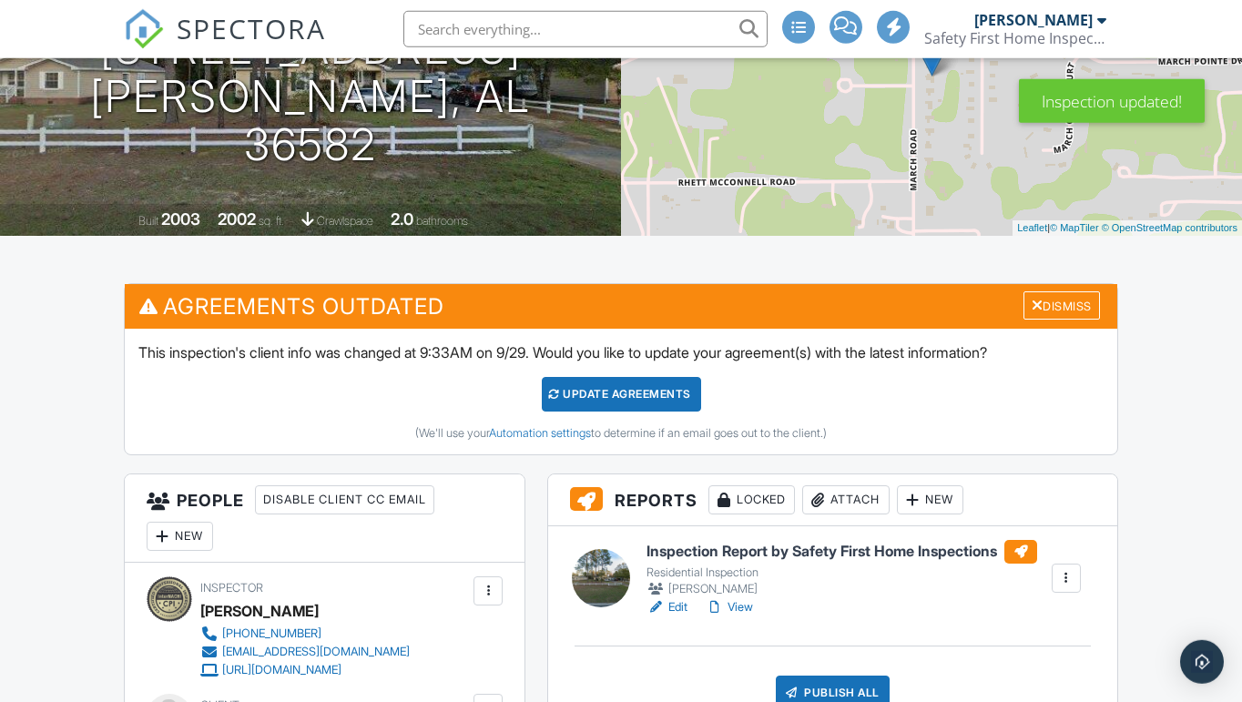
scroll to position [323, 0]
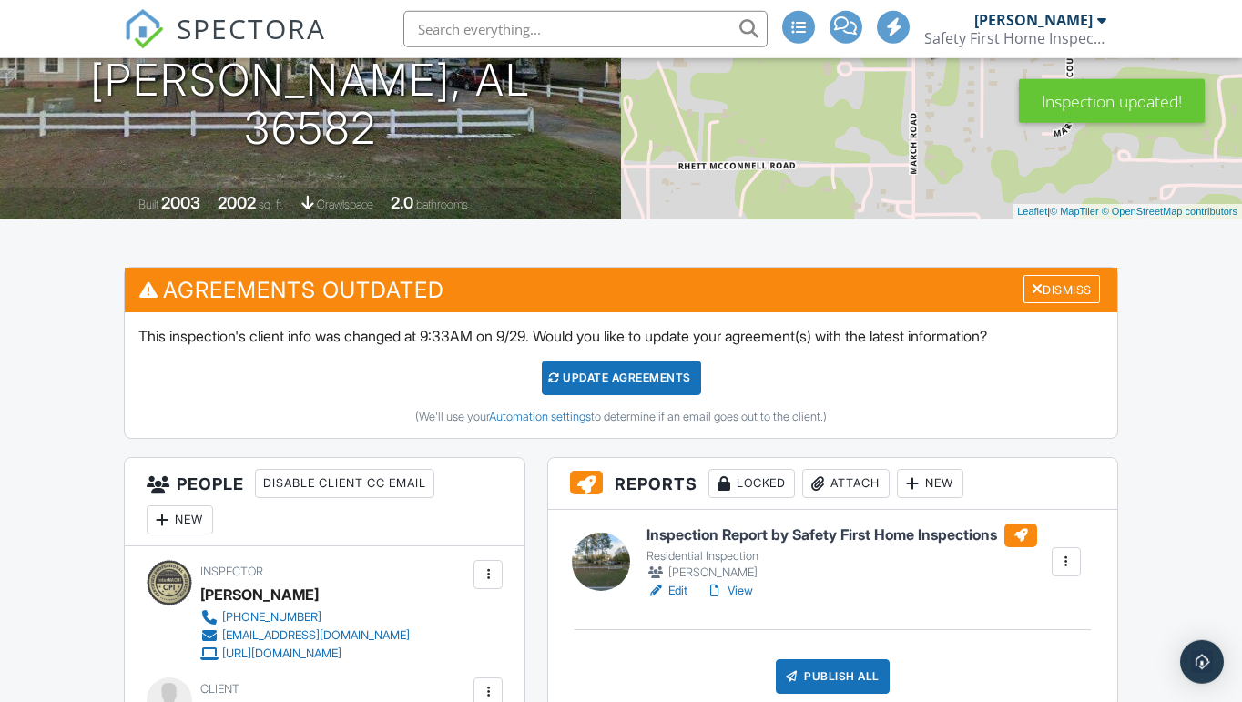
click at [639, 364] on div "Update Agreements" at bounding box center [621, 377] width 159 height 35
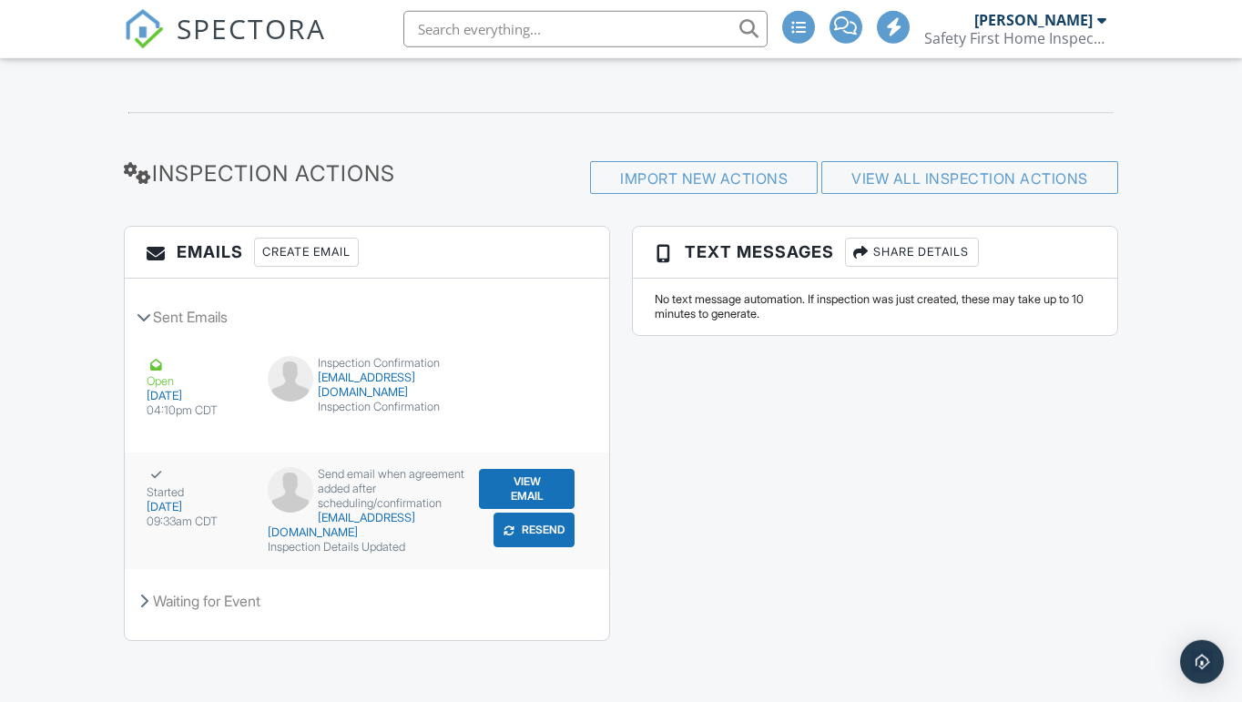
scroll to position [2098, 0]
click at [522, 483] on button "View Email" at bounding box center [527, 490] width 96 height 40
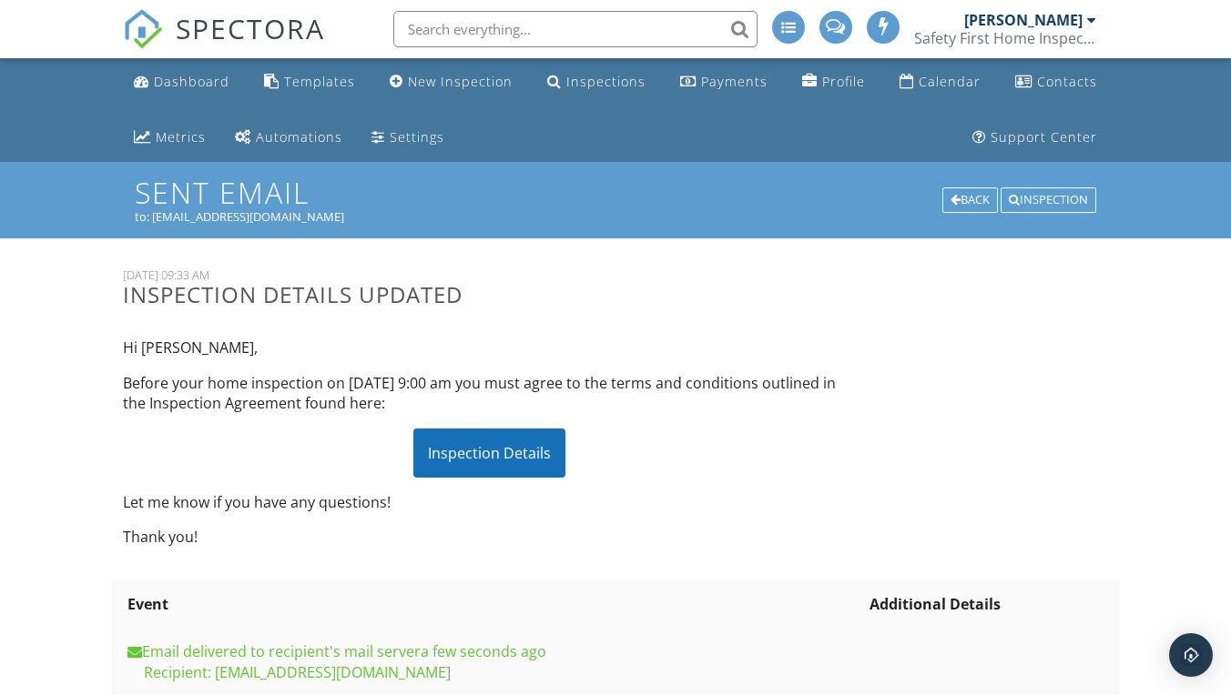
click at [491, 450] on div "Inspection Details" at bounding box center [489, 453] width 152 height 49
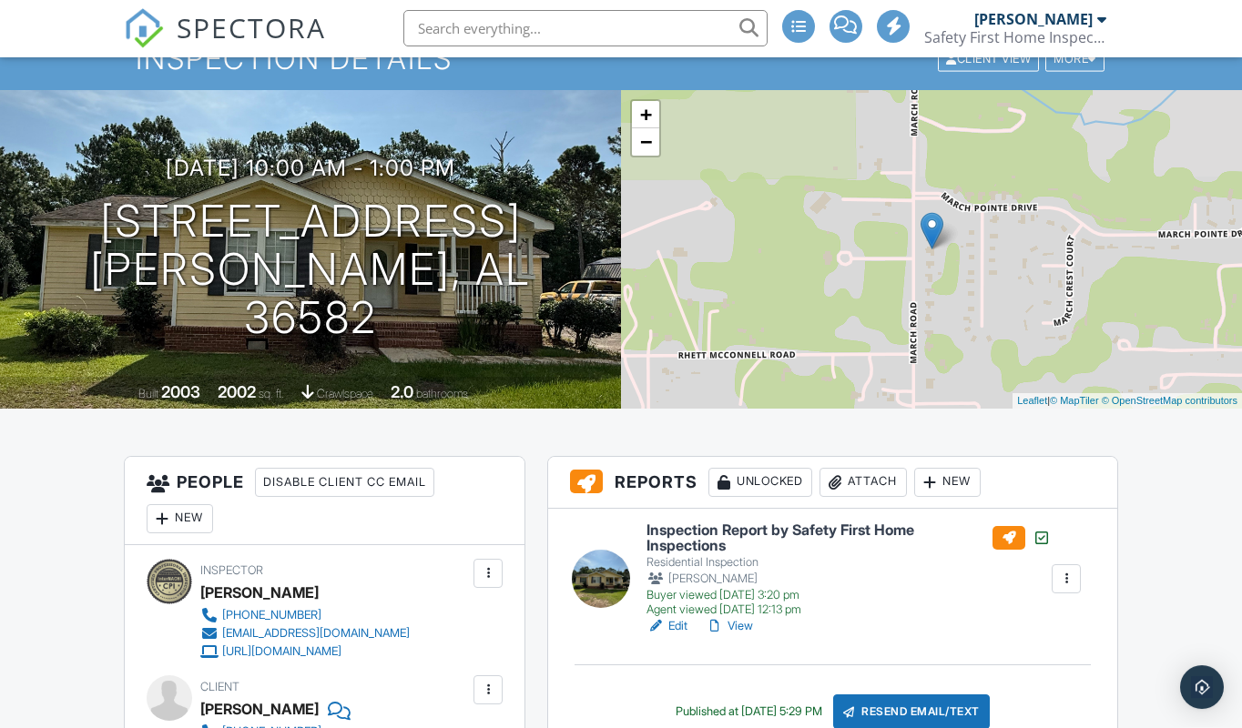
scroll to position [273, 0]
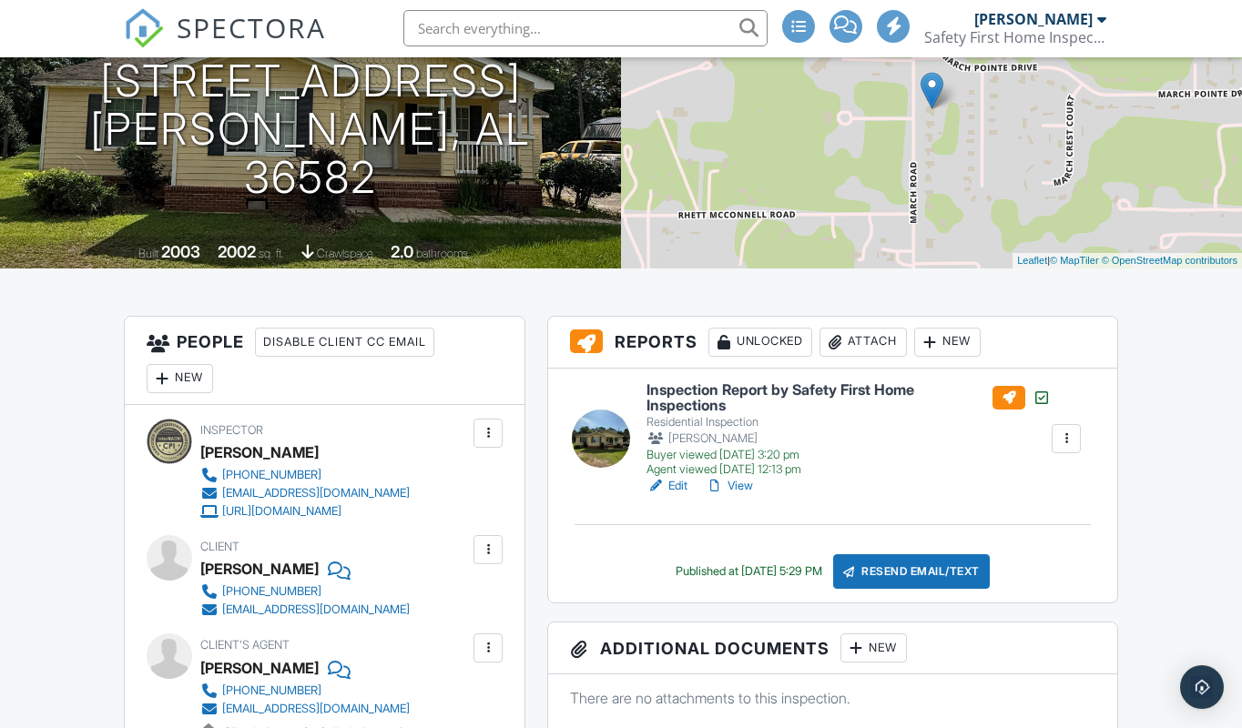
click at [740, 484] on link "View" at bounding box center [728, 487] width 47 height 18
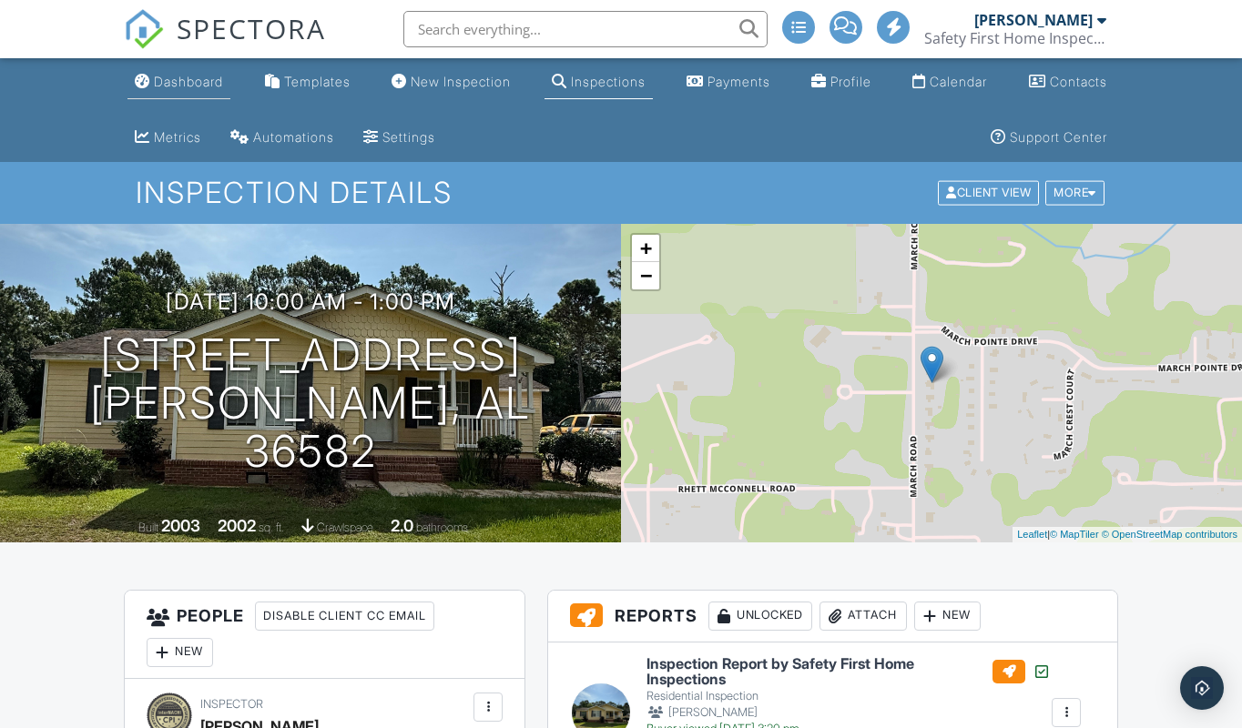
click at [191, 81] on div "Dashboard" at bounding box center [188, 81] width 69 height 15
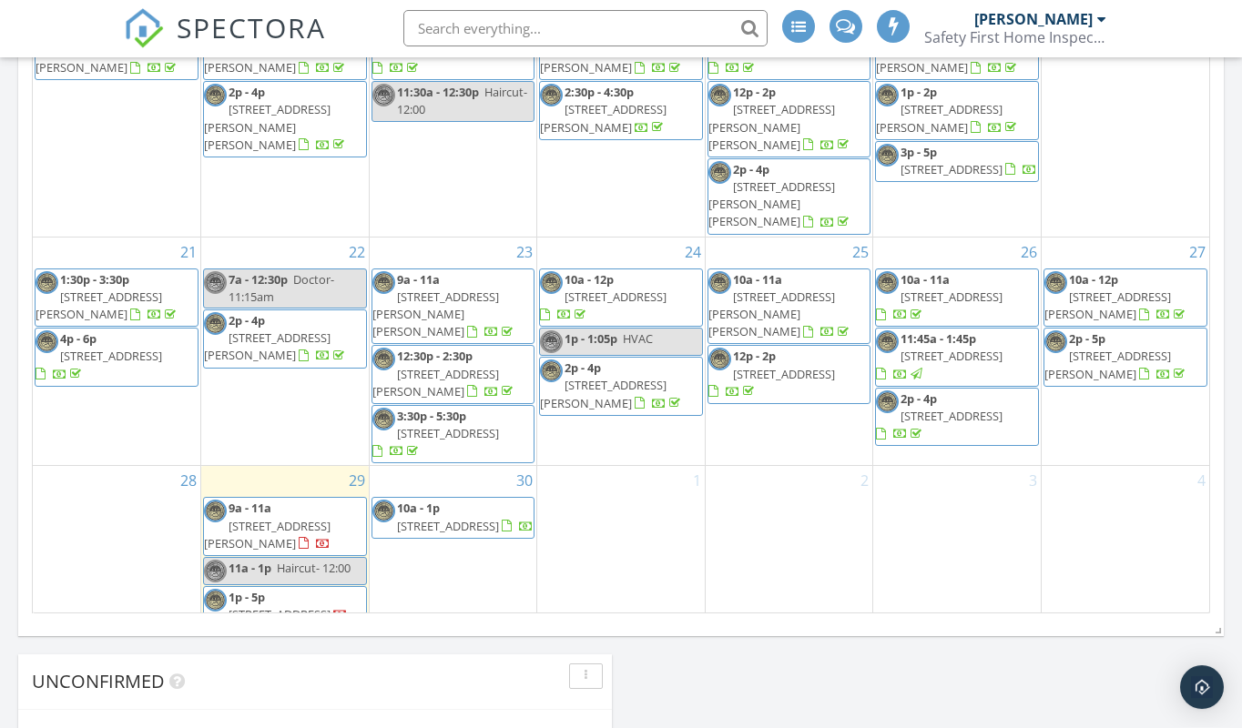
scroll to position [1111, 0]
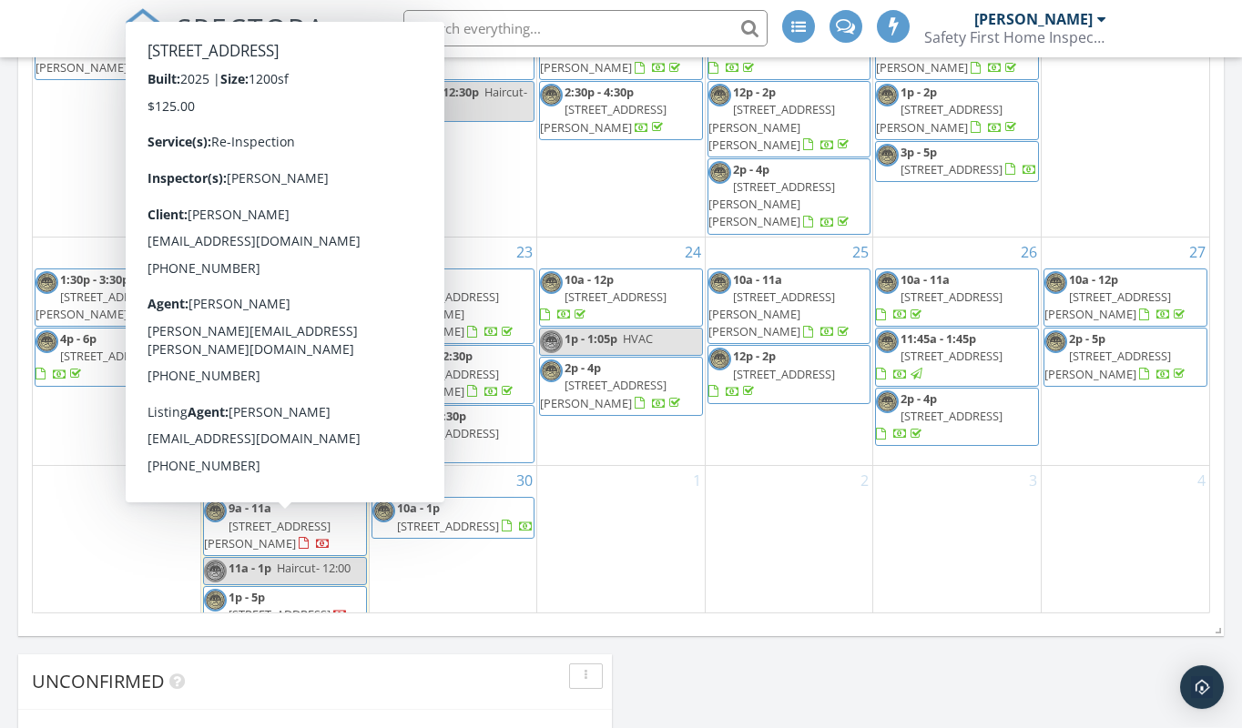
click at [281, 607] on span "[STREET_ADDRESS]" at bounding box center [279, 615] width 102 height 16
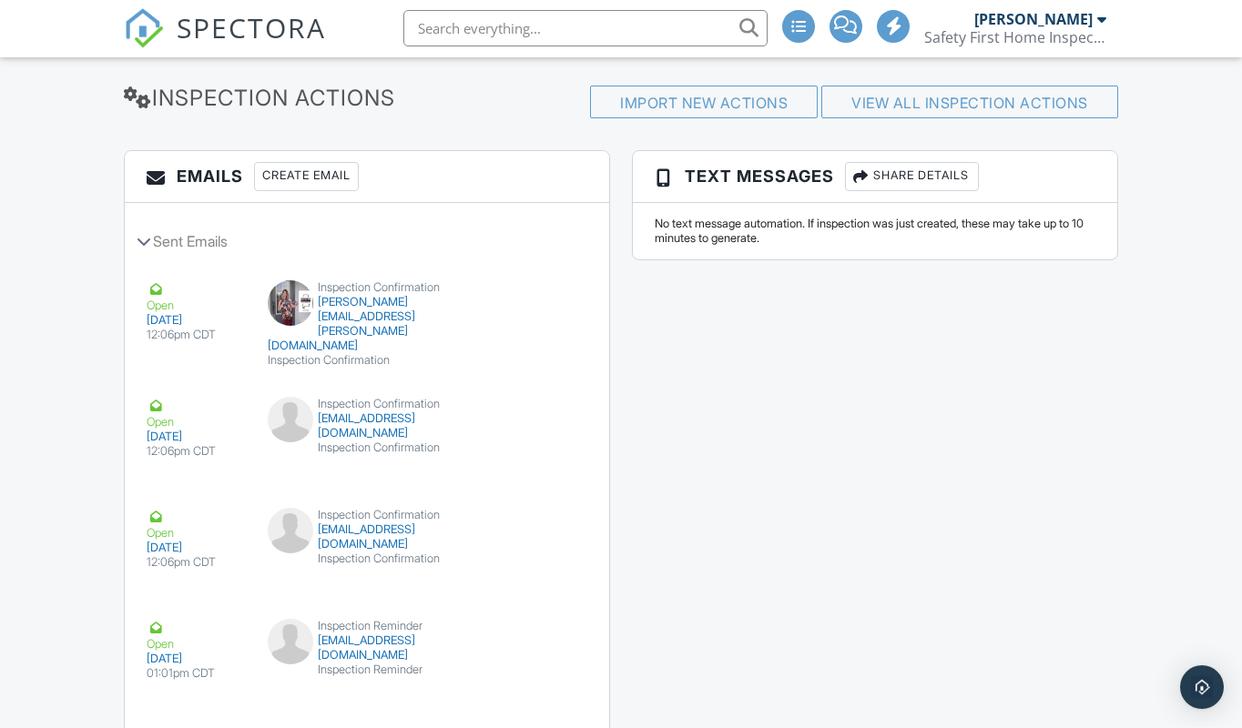
scroll to position [2253, 0]
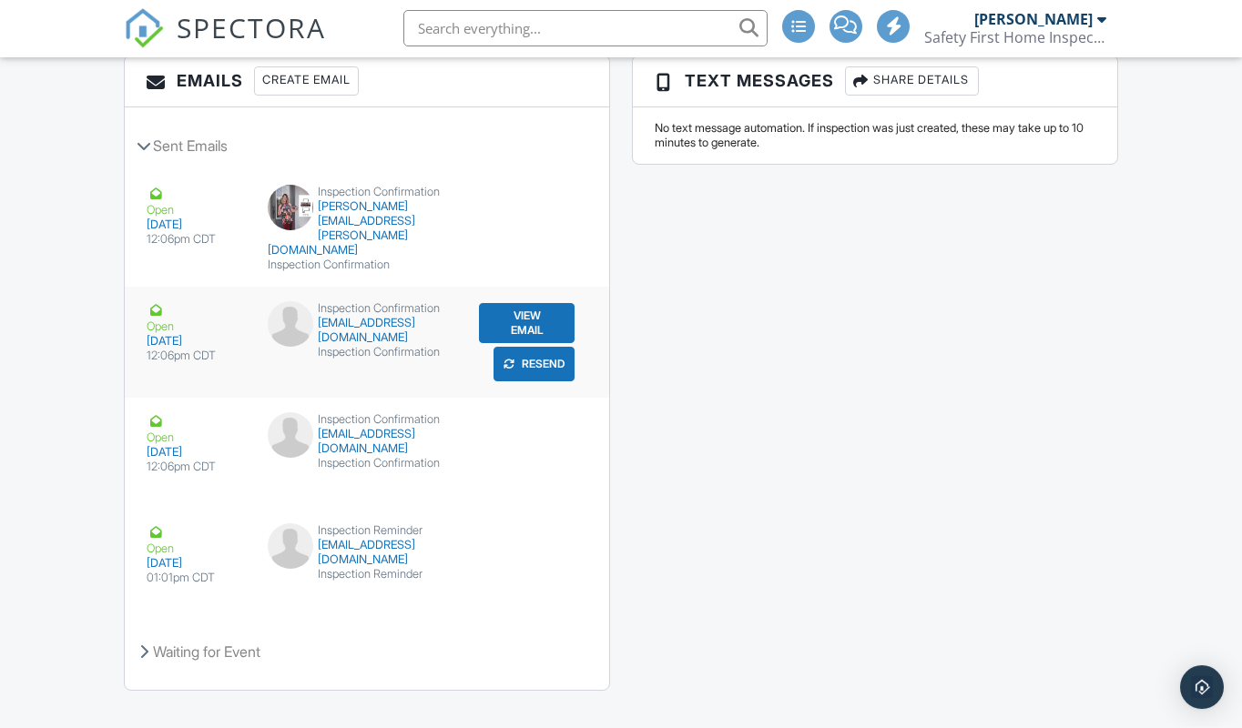
click at [521, 304] on button "View Email" at bounding box center [527, 324] width 96 height 40
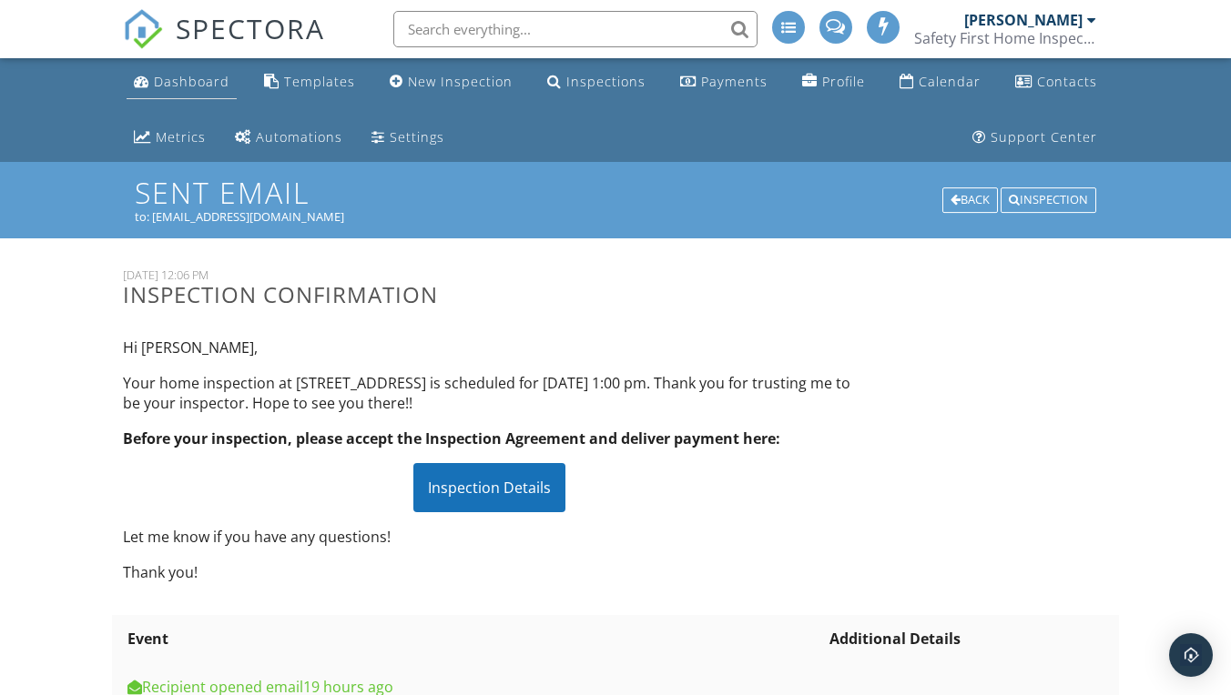
click at [200, 84] on div "Dashboard" at bounding box center [192, 81] width 76 height 17
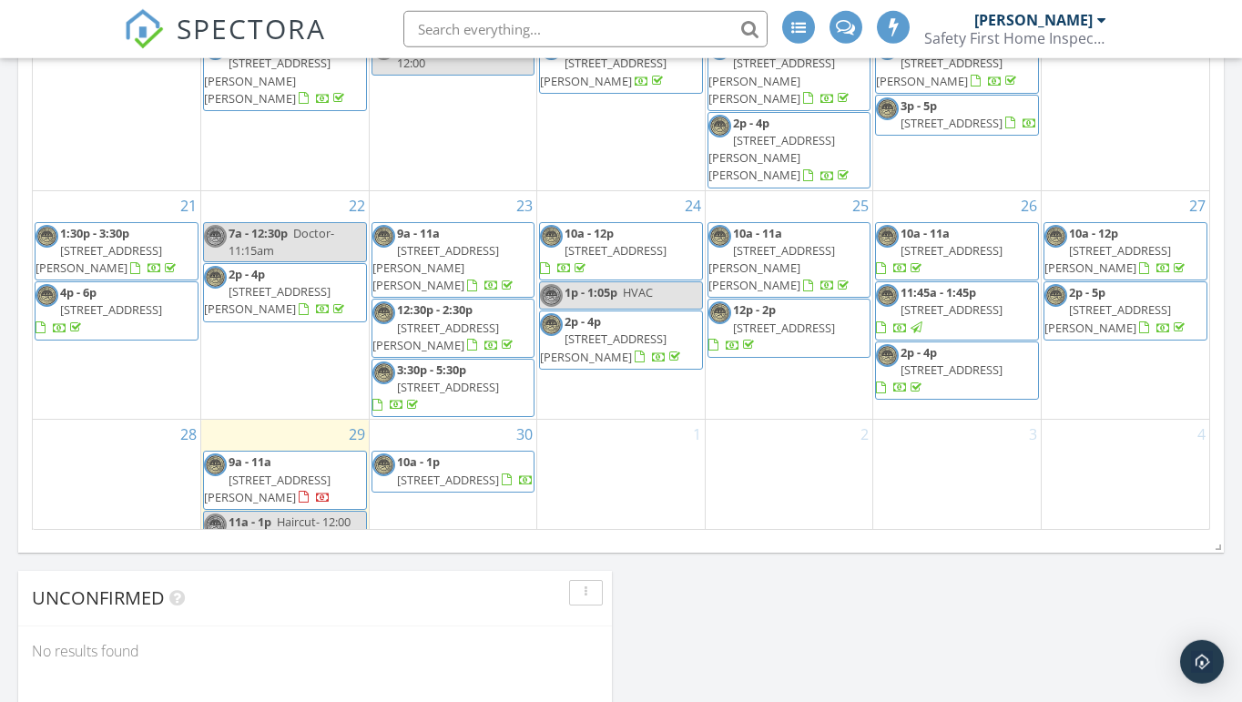
scroll to position [381, 0]
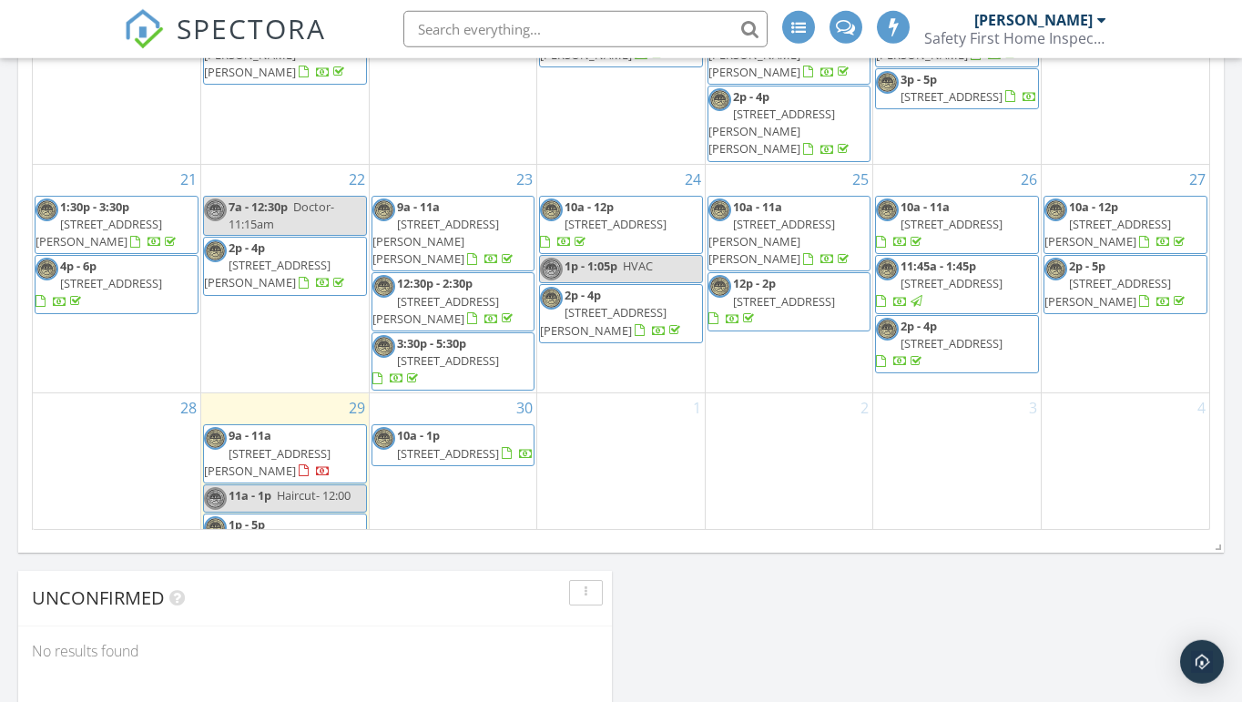
click at [291, 533] on span "32215 Emancipation Cir, Spanish Fort 36527" at bounding box center [279, 541] width 102 height 16
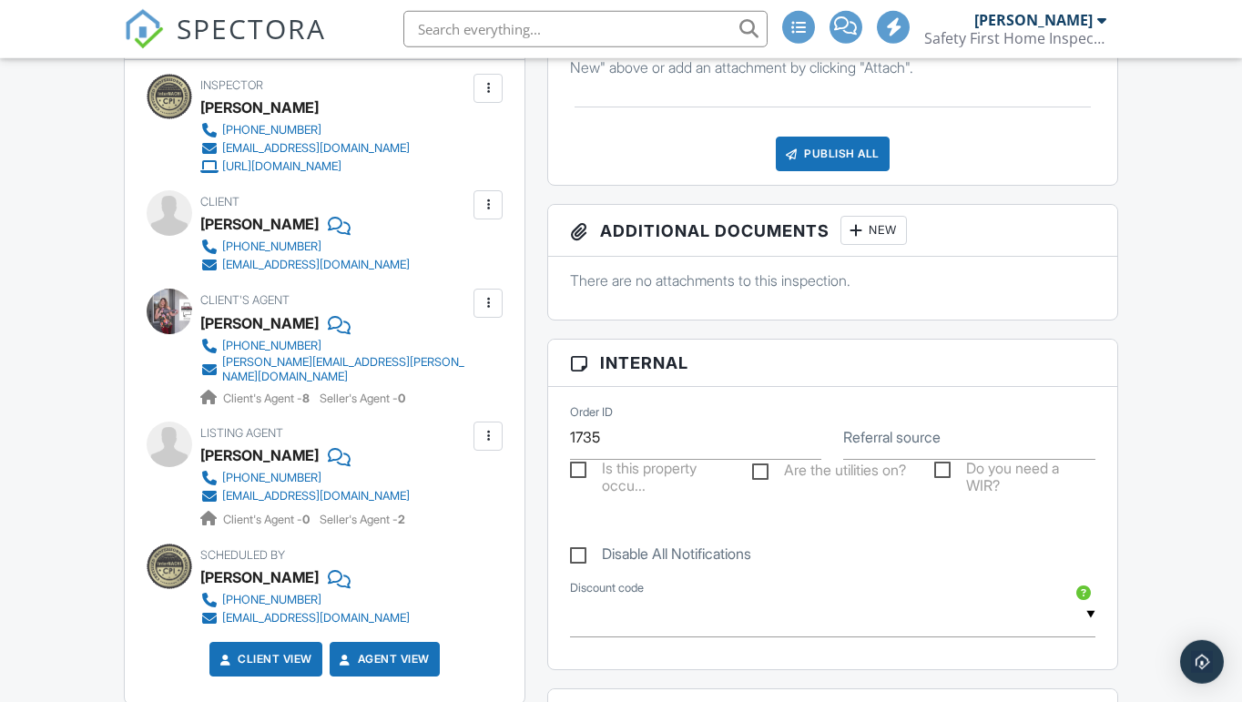
scroll to position [624, 0]
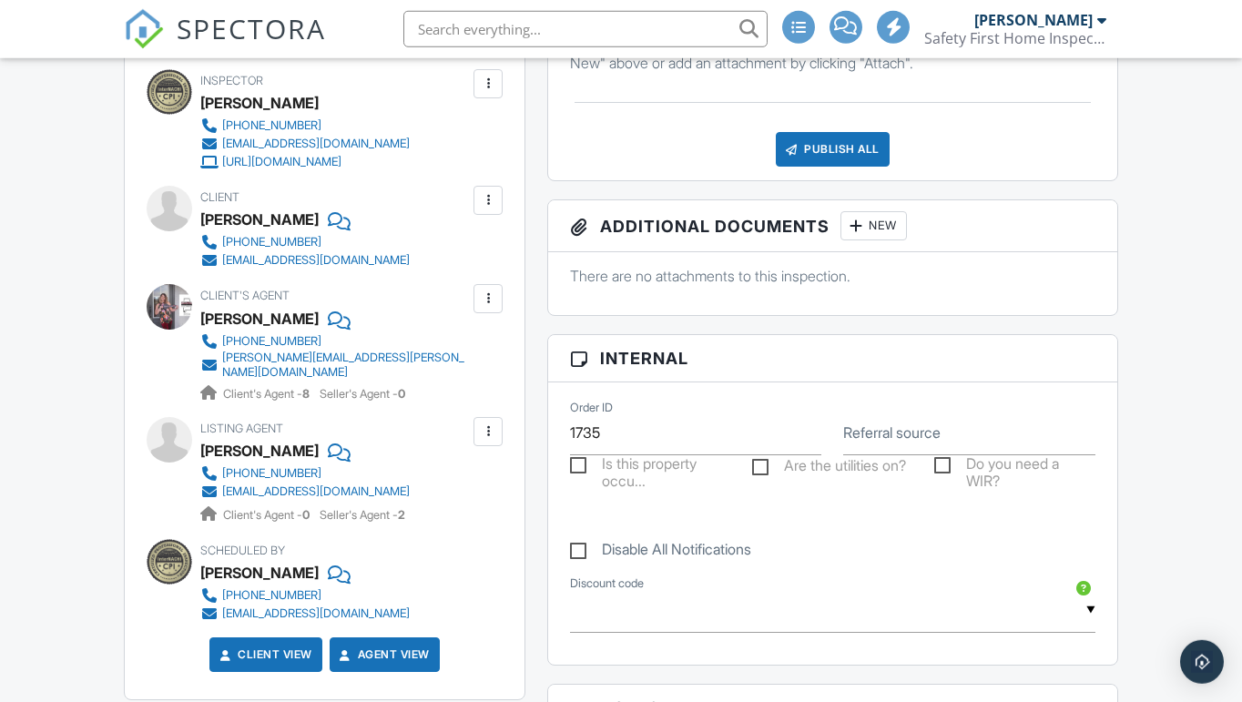
click at [284, 484] on div "[EMAIL_ADDRESS][DOMAIN_NAME]" at bounding box center [316, 491] width 188 height 15
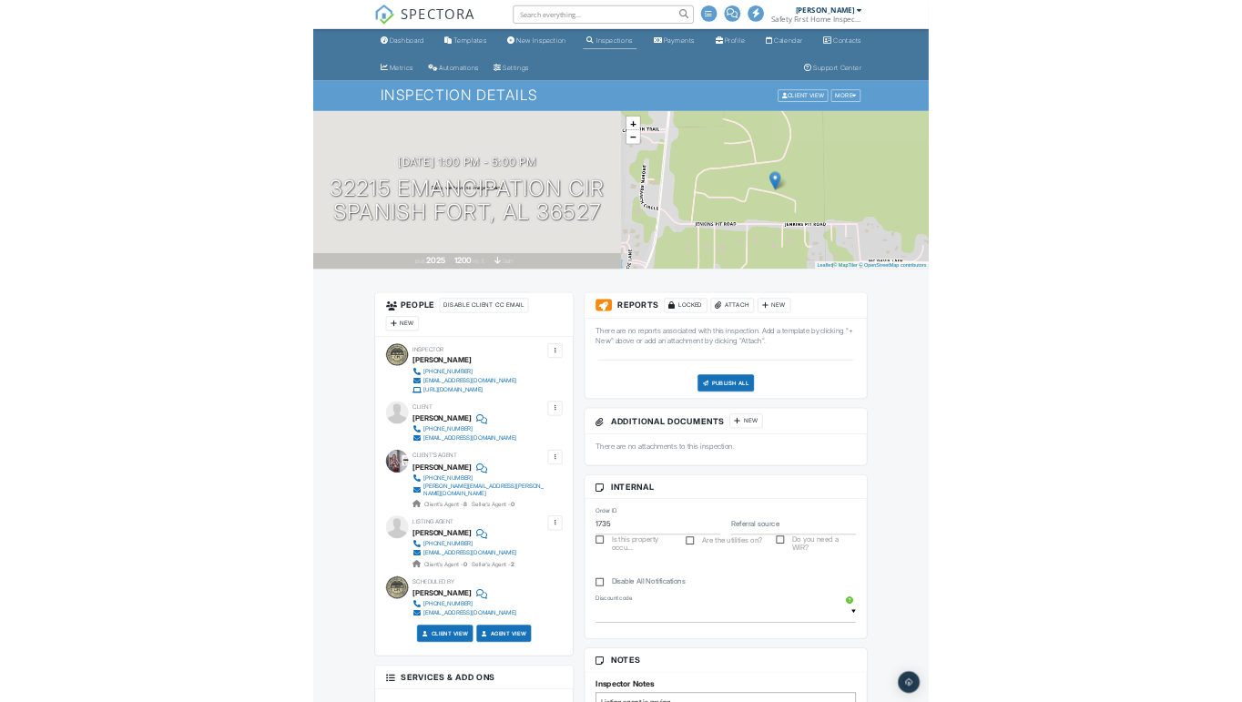
scroll to position [0, 0]
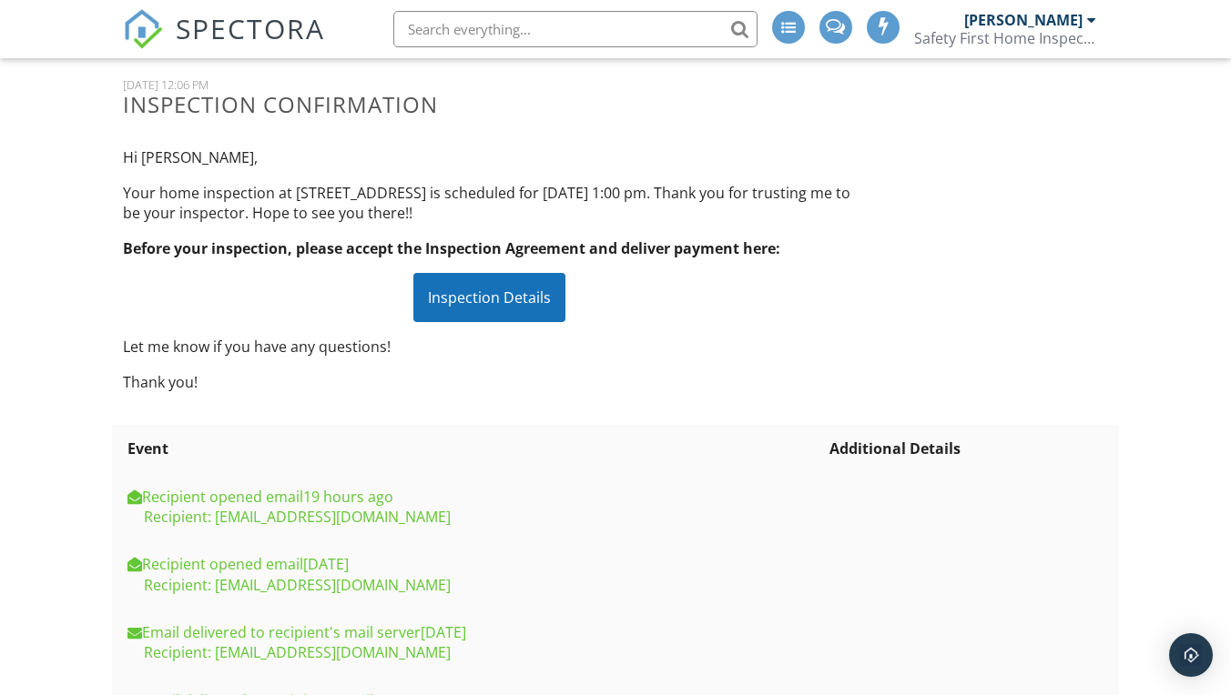
scroll to position [35, 0]
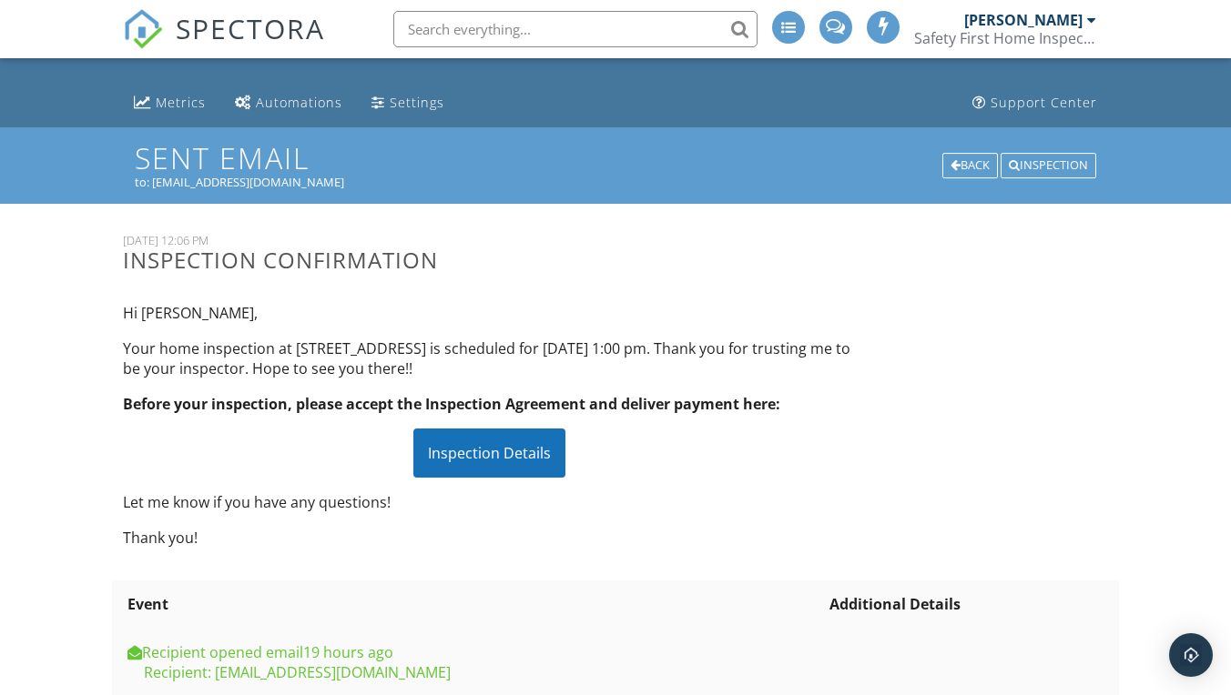
click at [484, 451] on div "Inspection Details" at bounding box center [489, 453] width 152 height 49
